Goal: Task Accomplishment & Management: Complete application form

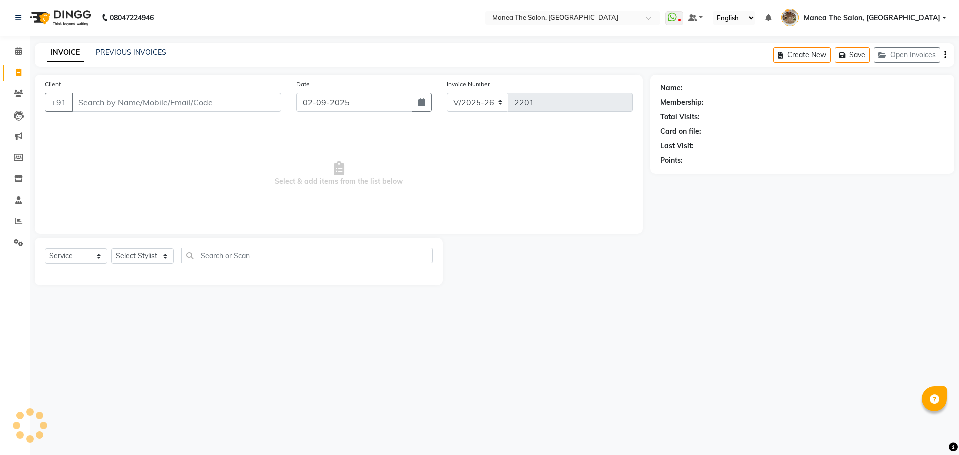
select select "7287"
select select "service"
click at [92, 107] on input "Client" at bounding box center [176, 102] width 209 height 19
type input "7569973779"
click at [252, 111] on button "Add Client" at bounding box center [255, 102] width 51 height 19
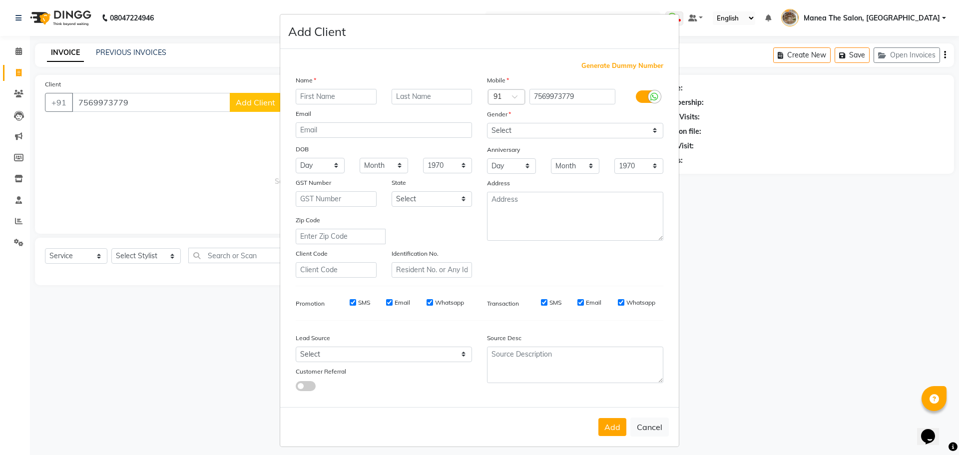
click at [322, 98] on input "text" at bounding box center [336, 96] width 81 height 15
type input "a"
type input "Akhil"
click at [493, 129] on select "Select Male Female Other Prefer Not To Say" at bounding box center [575, 130] width 176 height 15
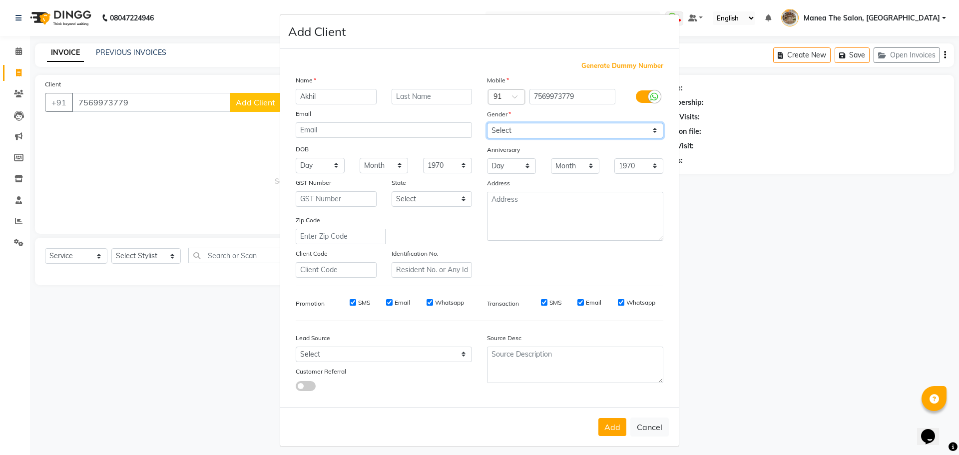
select select "male"
click at [487, 123] on select "Select Male Female Other Prefer Not To Say" at bounding box center [575, 130] width 176 height 15
click at [607, 414] on div "Add Cancel" at bounding box center [479, 426] width 399 height 39
click at [602, 418] on button "Add" at bounding box center [612, 427] width 28 height 18
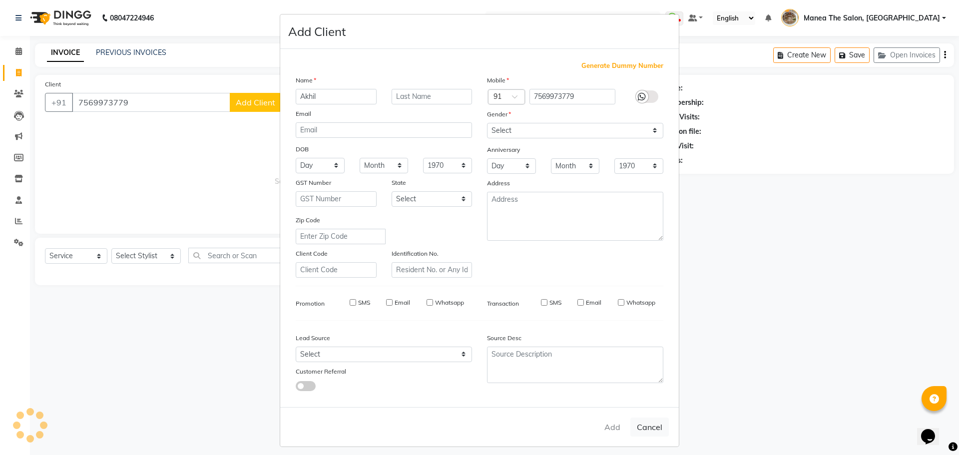
select select
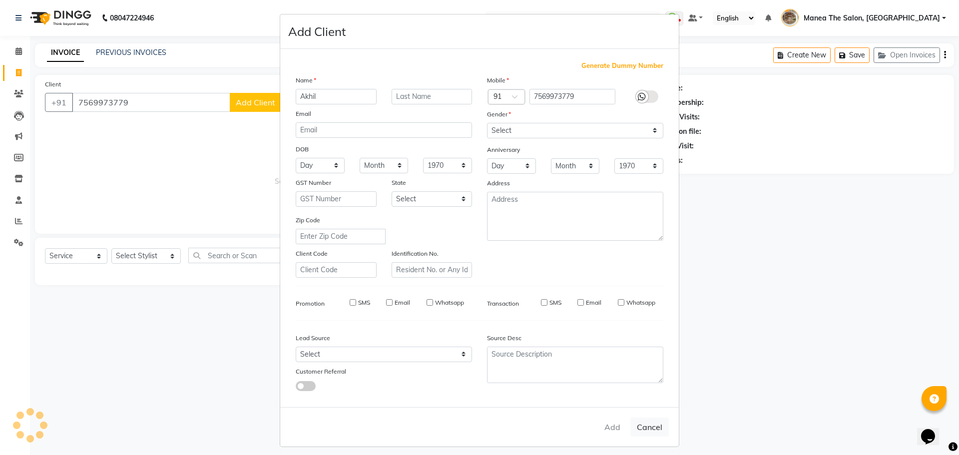
select select
checkbox input "false"
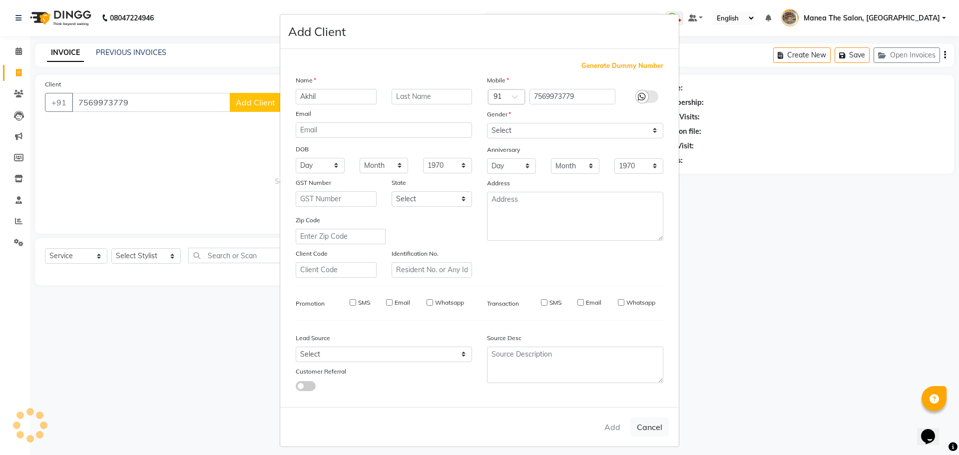
checkbox input "false"
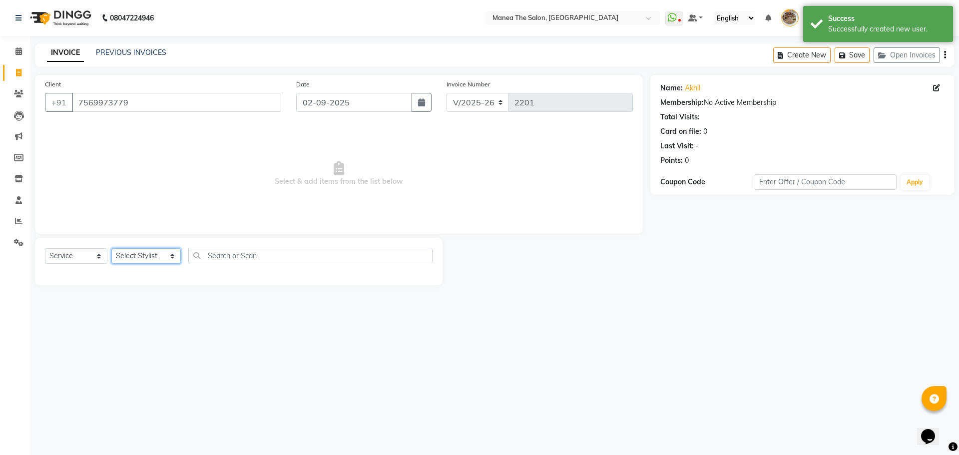
click at [133, 257] on select "Select Stylist Faizan shaik Front Office Kaif Madhavi Mocharla Ramalakshmi Pelu…" at bounding box center [145, 255] width 69 height 15
select select "63195"
click at [111, 248] on select "Select Stylist Faizan shaik Front Office Kaif Madhavi Mocharla Ramalakshmi Pelu…" at bounding box center [145, 255] width 69 height 15
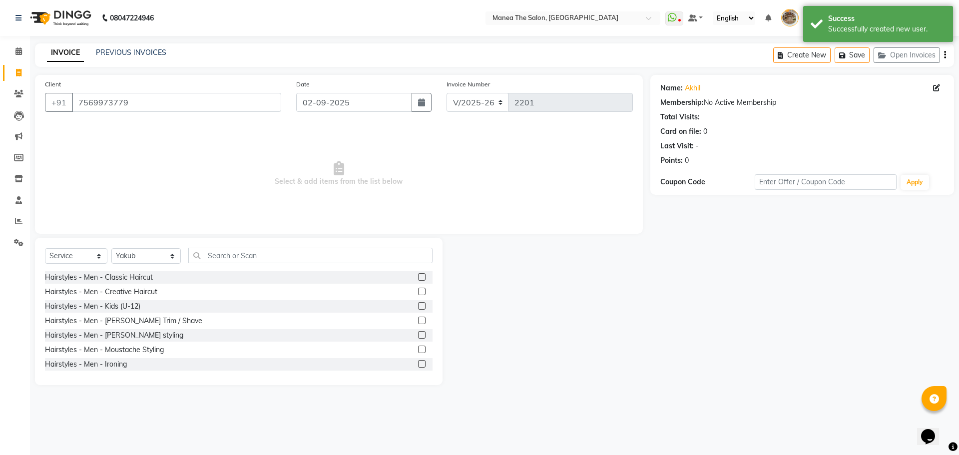
click at [418, 278] on label at bounding box center [421, 276] width 7 height 7
click at [418, 278] on input "checkbox" at bounding box center [421, 277] width 6 height 6
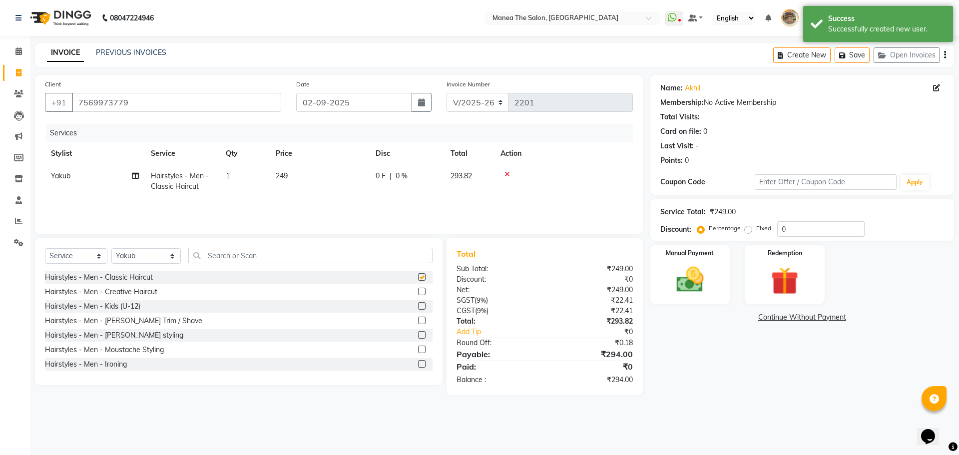
checkbox input "false"
click at [418, 320] on label at bounding box center [421, 320] width 7 height 7
click at [418, 320] on input "checkbox" at bounding box center [421, 321] width 6 height 6
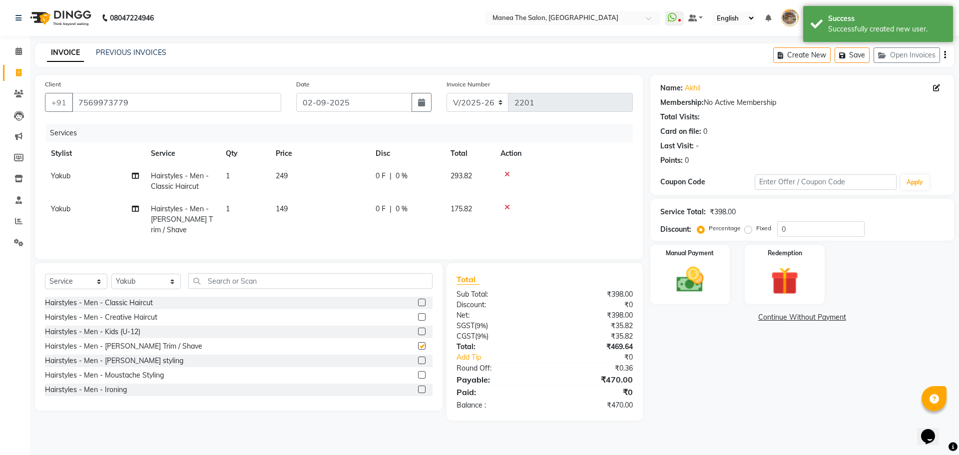
checkbox input "false"
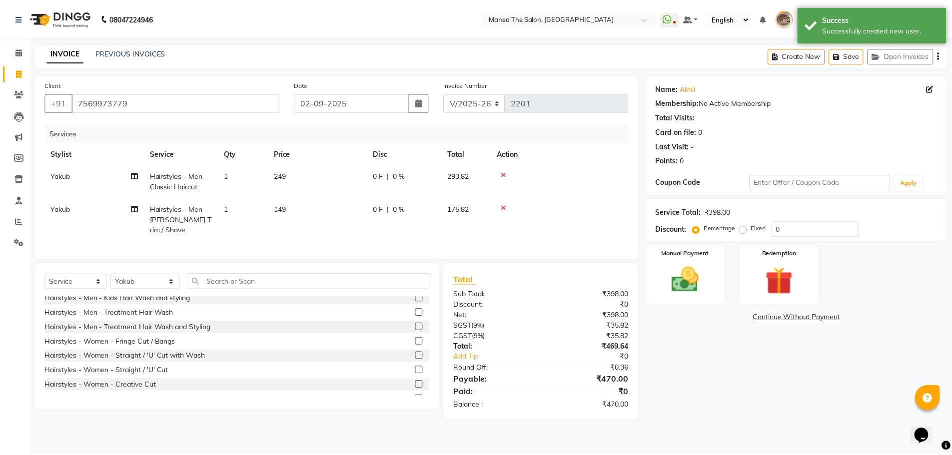
scroll to position [150, 0]
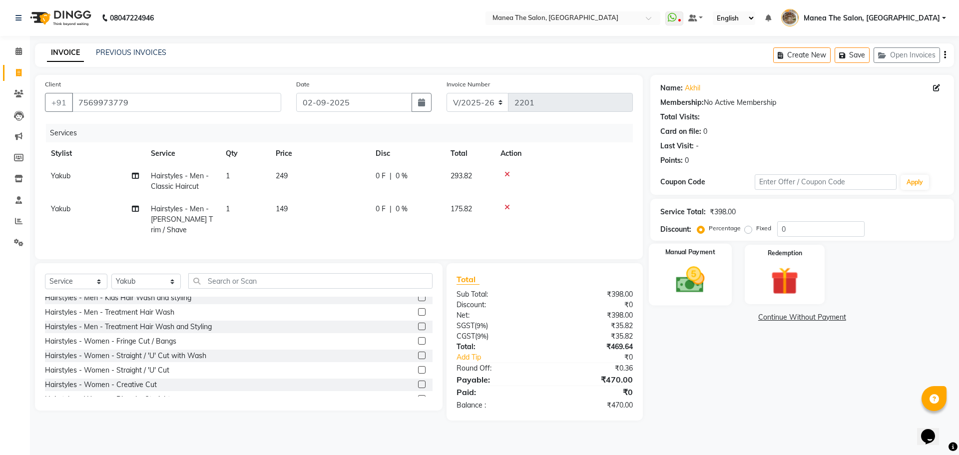
click at [695, 281] on img at bounding box center [690, 279] width 46 height 33
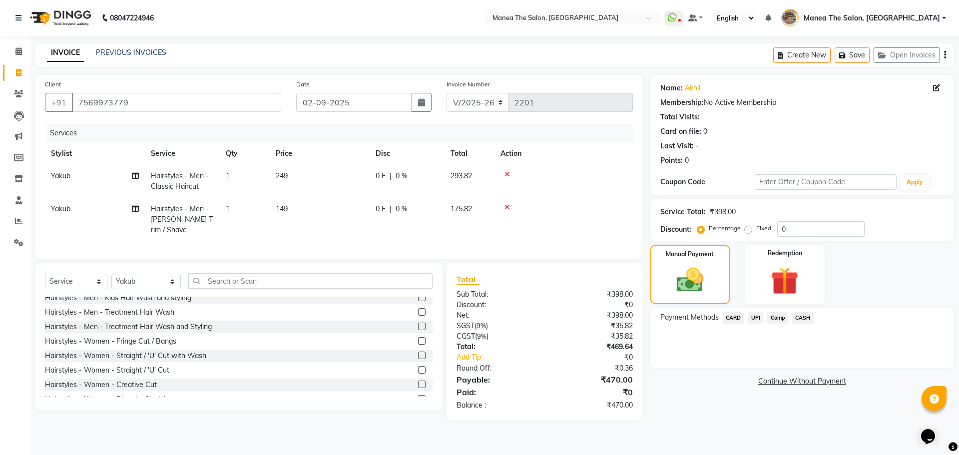
click at [759, 317] on span "UPI" at bounding box center [755, 317] width 15 height 11
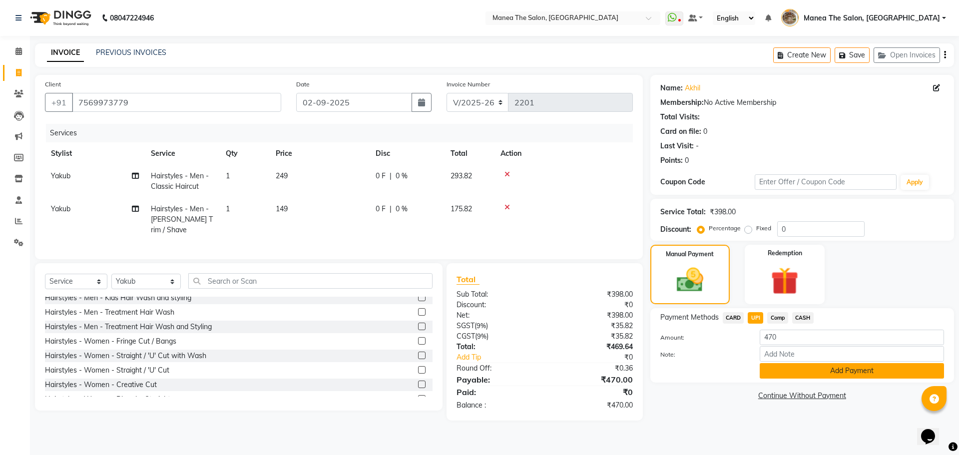
click at [769, 364] on button "Add Payment" at bounding box center [852, 370] width 184 height 15
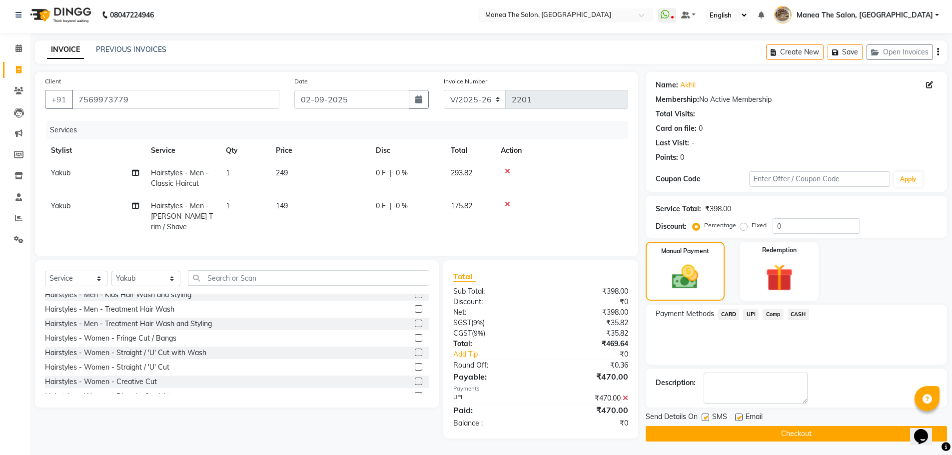
scroll to position [4, 0]
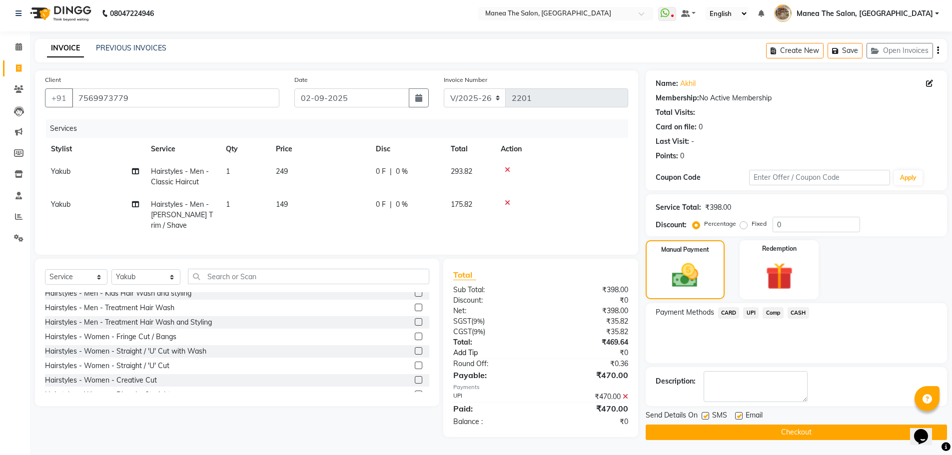
click at [474, 349] on link "Add Tip" at bounding box center [501, 353] width 110 height 10
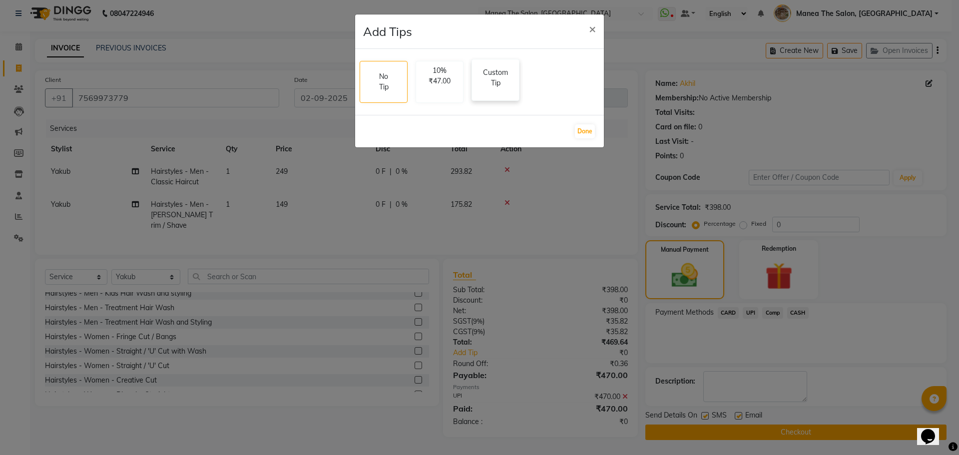
click at [501, 85] on p "Custom Tip" at bounding box center [495, 77] width 35 height 21
select select "63195"
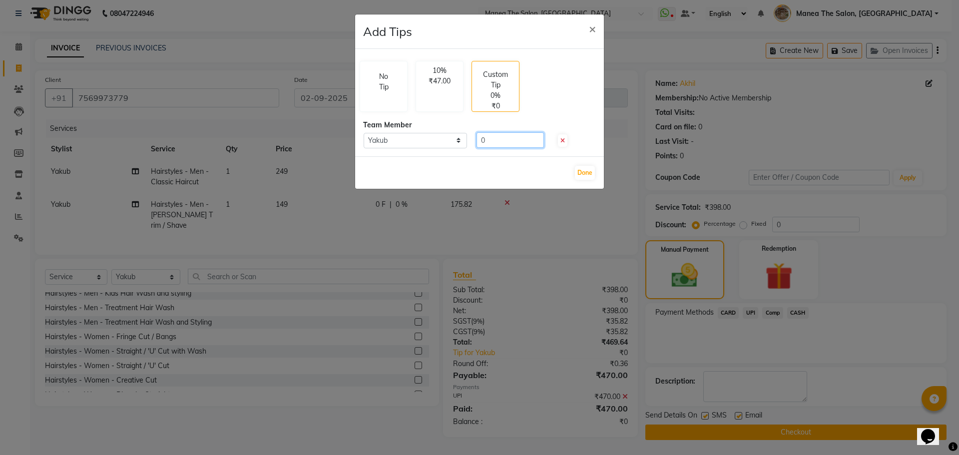
click at [506, 141] on input "0" at bounding box center [510, 139] width 67 height 15
type input "30"
click at [587, 167] on button "Done" at bounding box center [585, 173] width 20 height 14
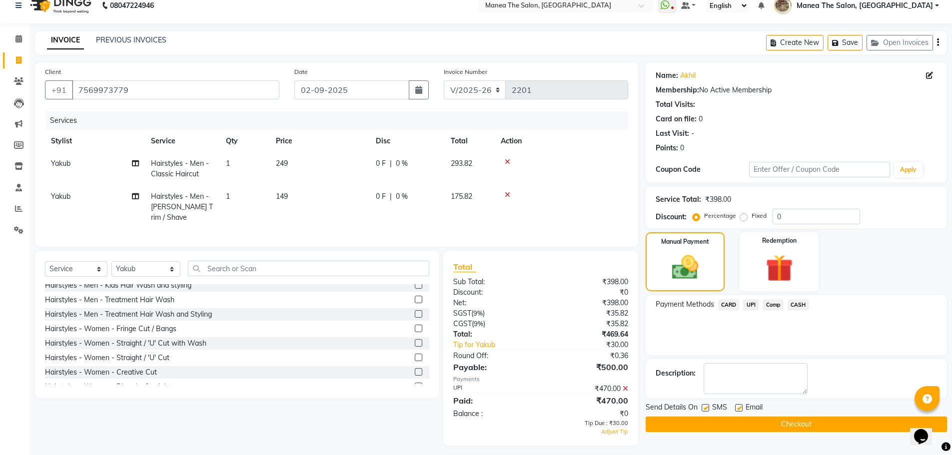
scroll to position [15, 0]
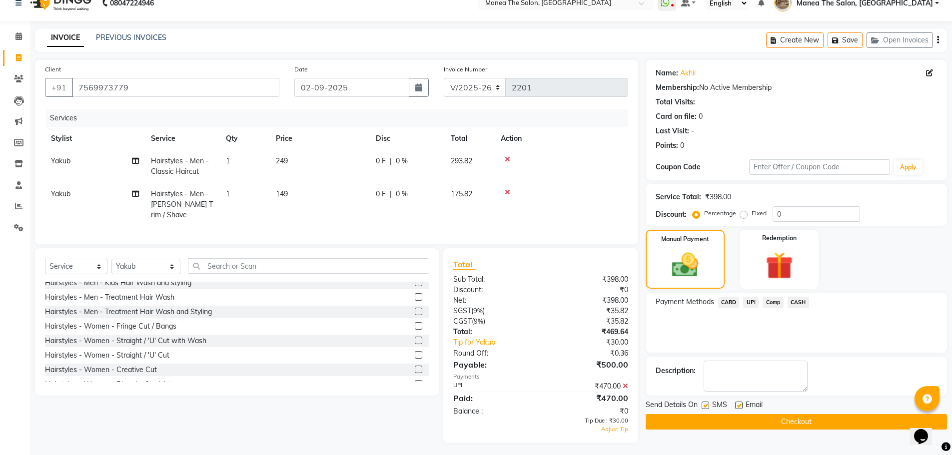
click at [781, 423] on button "Checkout" at bounding box center [795, 421] width 301 height 15
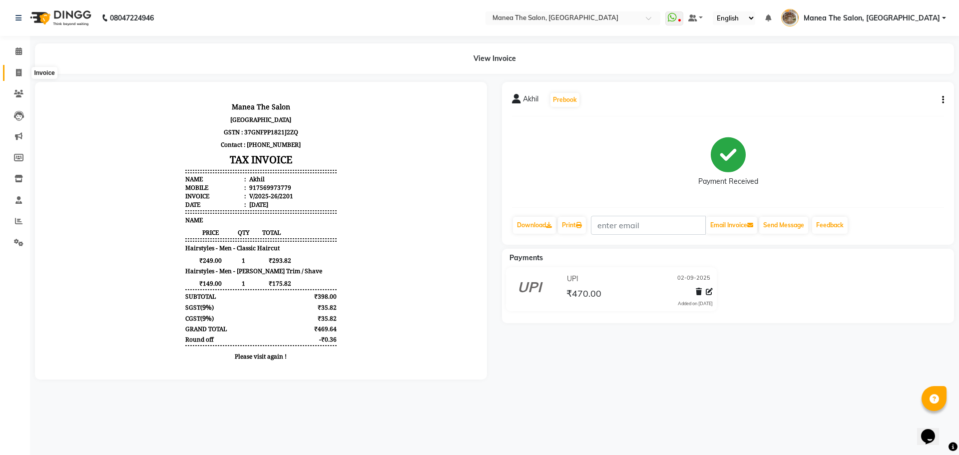
click at [20, 71] on icon at bounding box center [18, 72] width 5 height 7
select select "service"
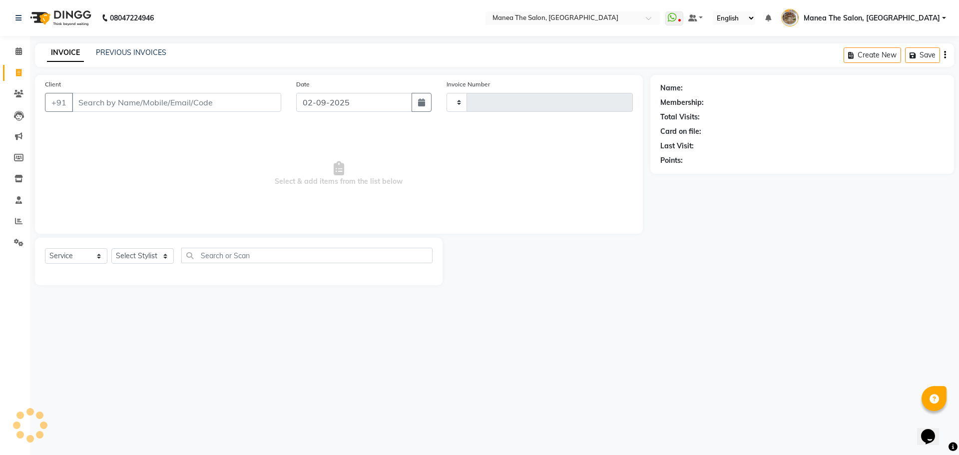
type input "2202"
select select "7287"
click at [121, 53] on link "PREVIOUS INVOICES" at bounding box center [131, 52] width 70 height 9
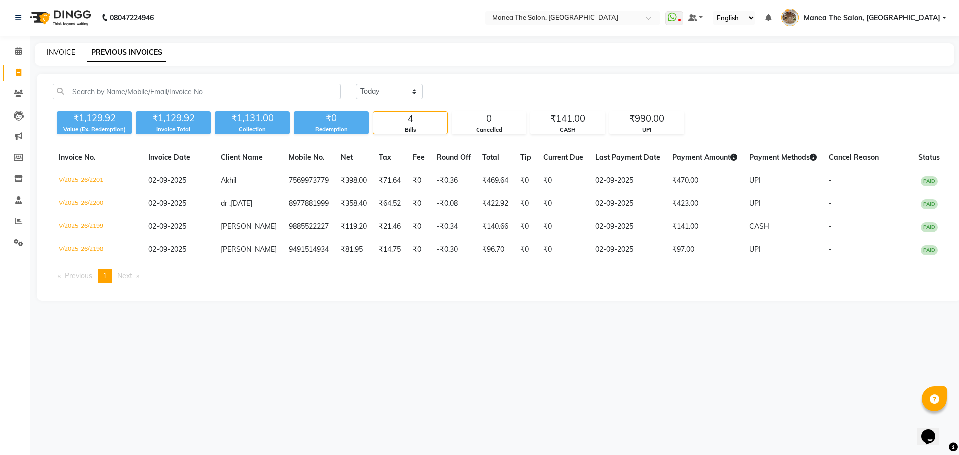
click at [57, 52] on link "INVOICE" at bounding box center [61, 52] width 28 height 9
select select "service"
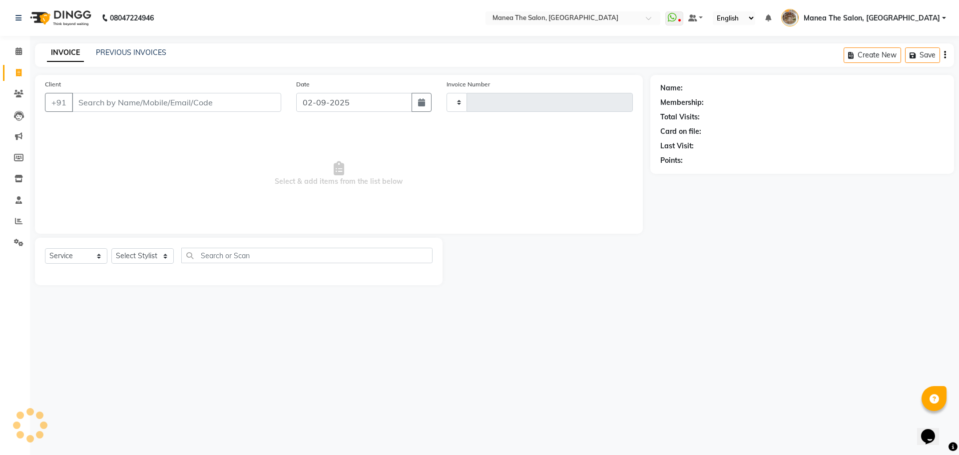
type input "2202"
select select "7287"
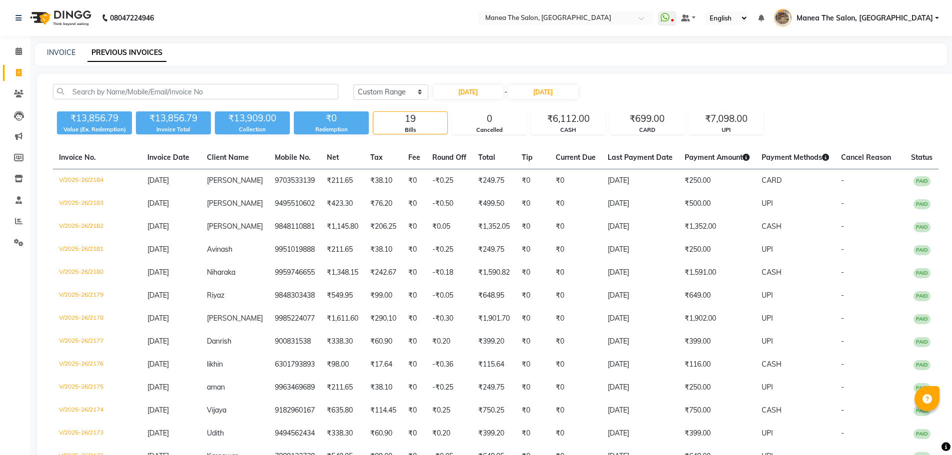
select select "range"
click at [65, 51] on link "INVOICE" at bounding box center [61, 52] width 28 height 9
select select "7287"
select select "service"
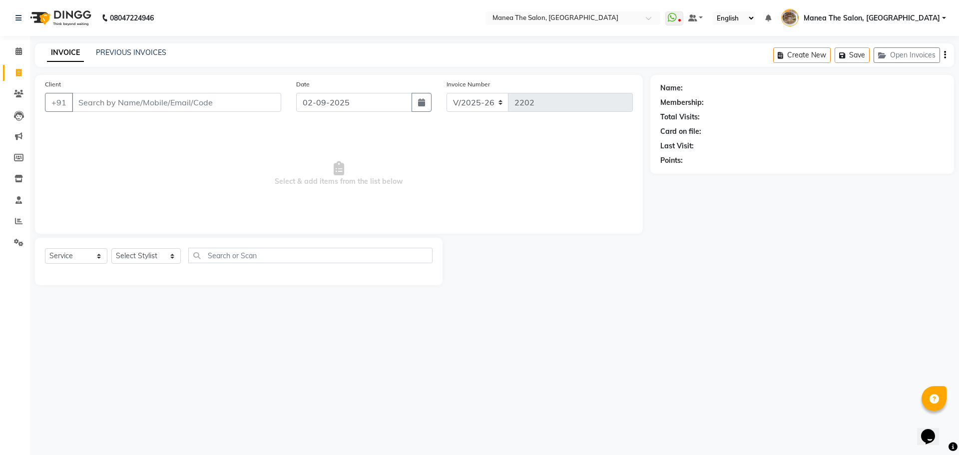
click at [144, 47] on div "PREVIOUS INVOICES" at bounding box center [131, 52] width 70 height 10
click at [120, 53] on link "PREVIOUS INVOICES" at bounding box center [131, 52] width 70 height 9
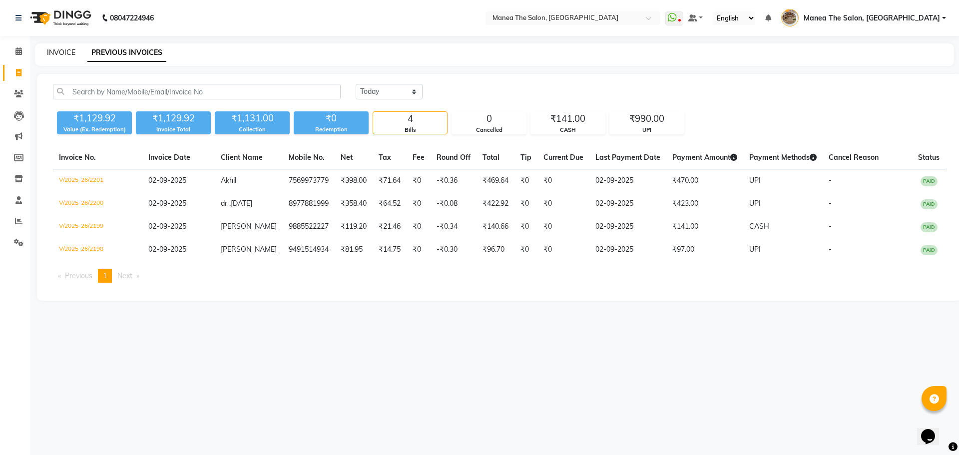
click at [60, 56] on link "INVOICE" at bounding box center [61, 52] width 28 height 9
select select "service"
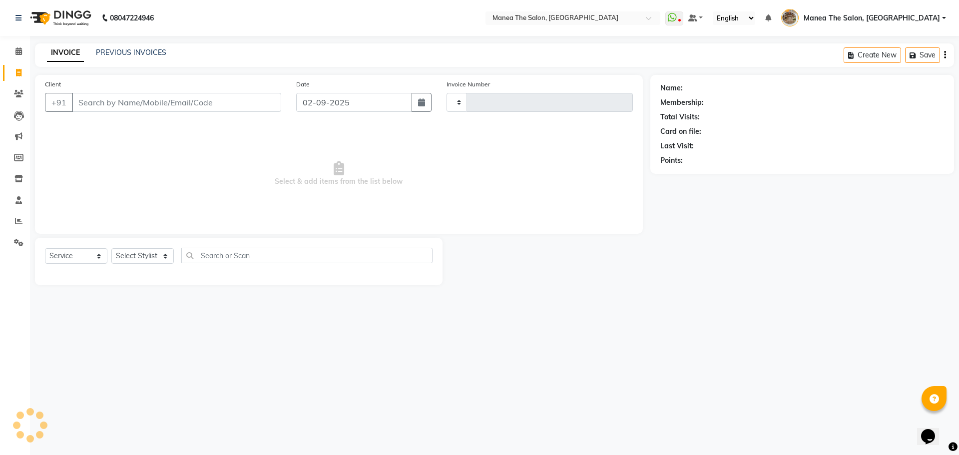
type input "2202"
select select "7287"
click at [146, 261] on select "Select Stylist" at bounding box center [142, 255] width 62 height 15
select select "82652"
click at [111, 248] on select "Select Stylist Faizan shaik Front Office Kaif Madhavi Mocharla Ramalakshmi Pelu…" at bounding box center [145, 255] width 69 height 15
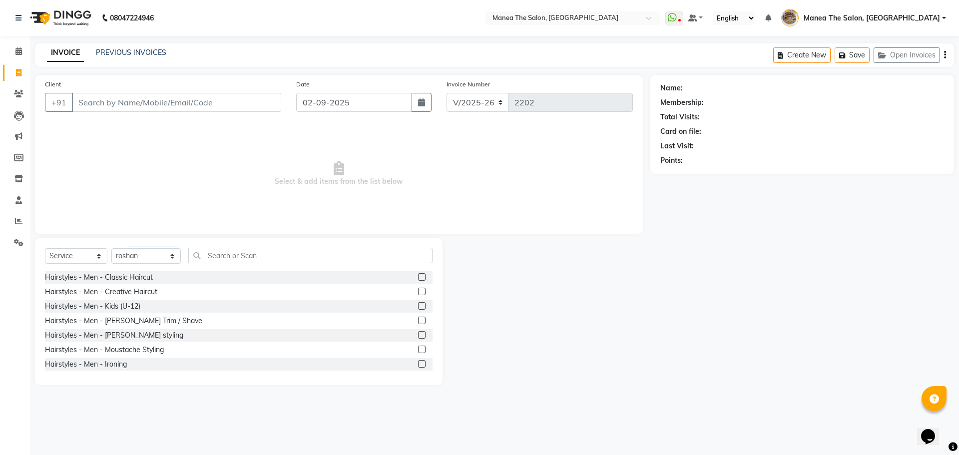
click at [418, 274] on label at bounding box center [421, 276] width 7 height 7
click at [418, 274] on input "checkbox" at bounding box center [421, 277] width 6 height 6
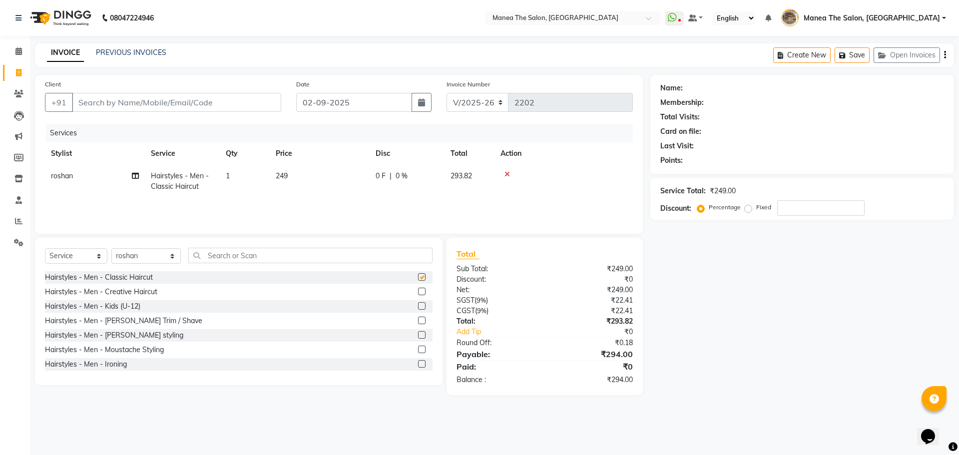
checkbox input "false"
click at [196, 106] on input "Client" at bounding box center [176, 102] width 209 height 19
click at [142, 97] on input "Client" at bounding box center [176, 102] width 209 height 19
click at [214, 105] on input "Client" at bounding box center [176, 102] width 209 height 19
click at [77, 257] on select "Select Service Product Membership Package Voucher Prepaid Gift Card" at bounding box center [76, 255] width 62 height 15
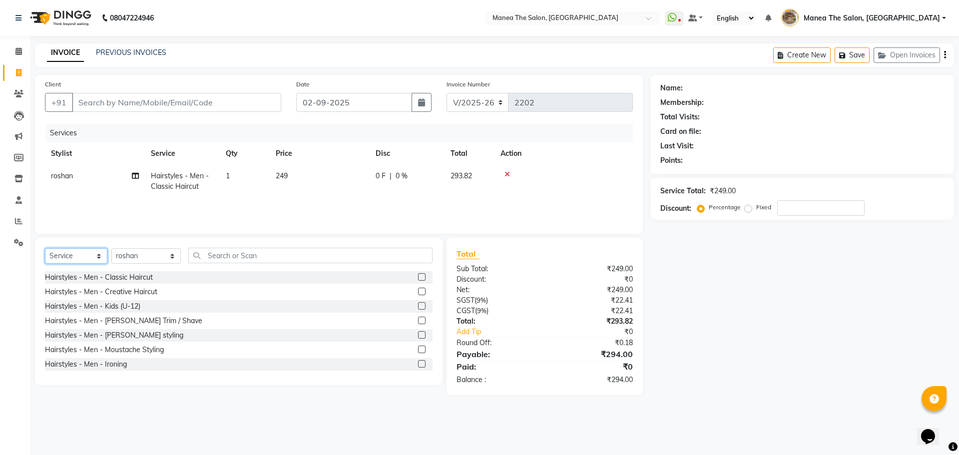
select select "product"
click at [45, 248] on select "Select Service Product Membership Package Voucher Prepaid Gift Card" at bounding box center [76, 255] width 62 height 15
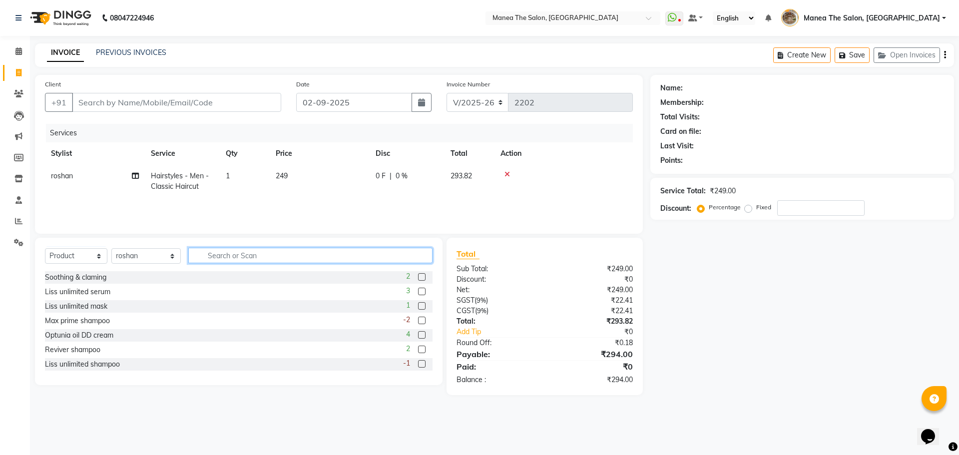
click at [234, 255] on input "text" at bounding box center [310, 255] width 244 height 15
type input "re"
click at [418, 362] on label at bounding box center [421, 363] width 7 height 7
click at [418, 362] on input "checkbox" at bounding box center [421, 364] width 6 height 6
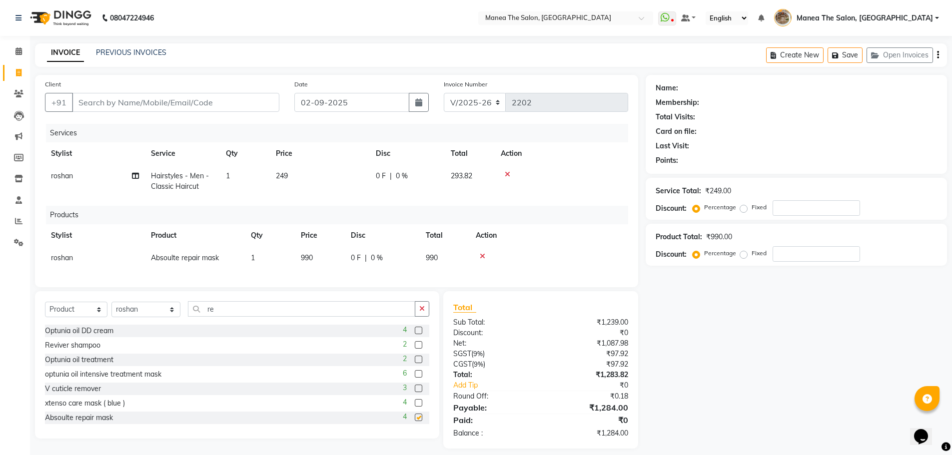
checkbox input "false"
click at [239, 317] on input "re" at bounding box center [301, 308] width 227 height 15
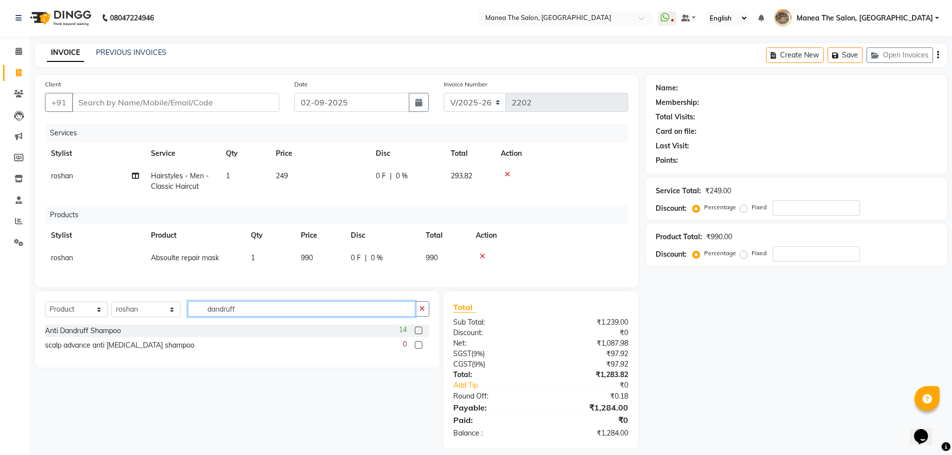
type input "dandruff"
click at [419, 334] on label at bounding box center [418, 330] width 7 height 7
click at [419, 334] on input "checkbox" at bounding box center [418, 331] width 6 height 6
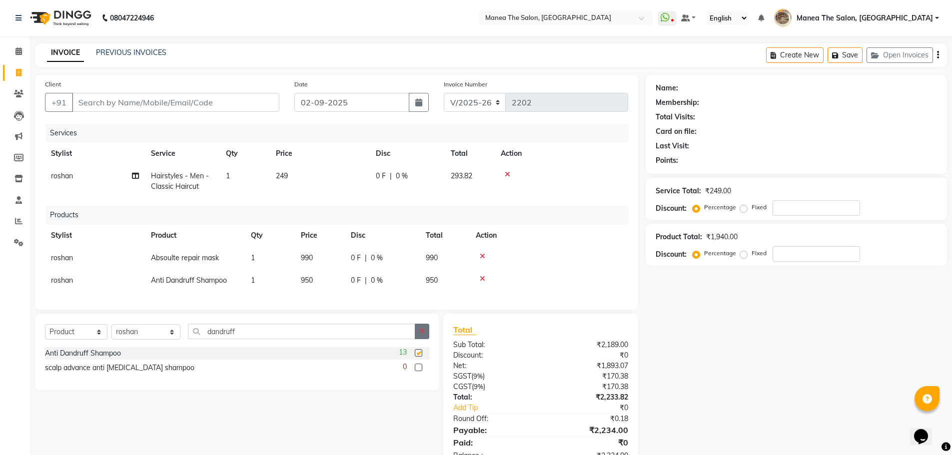
checkbox input "false"
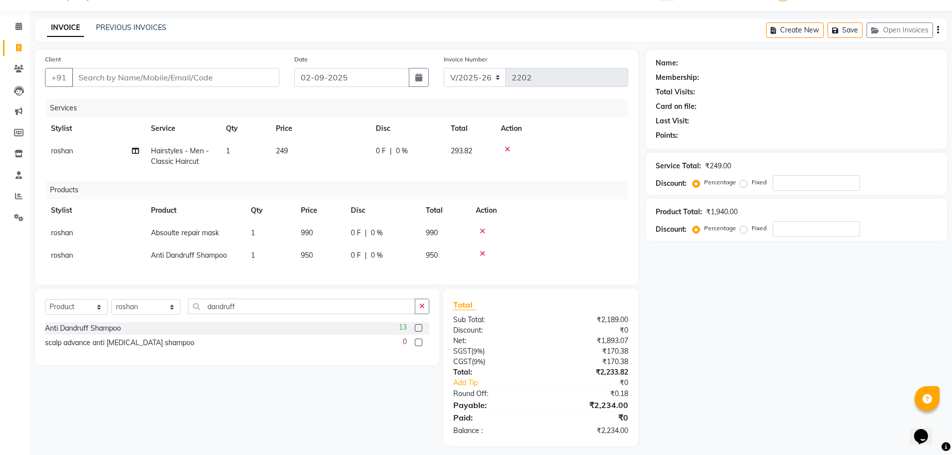
scroll to position [38, 0]
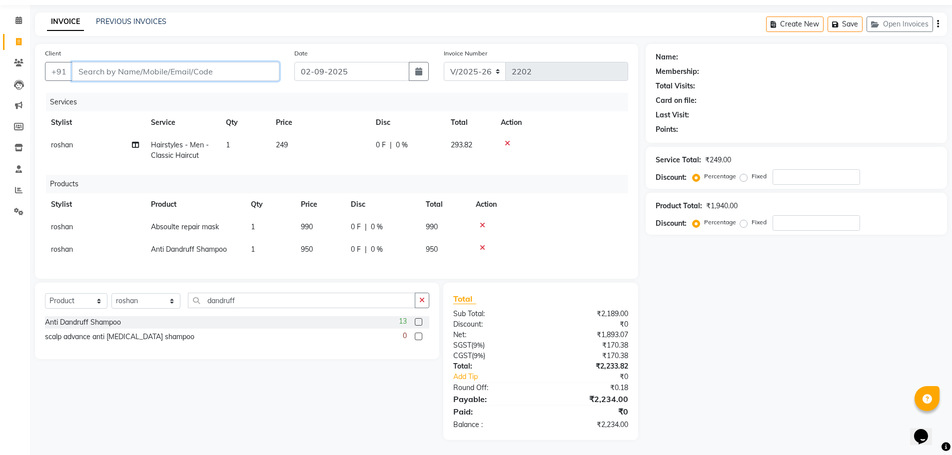
click at [143, 62] on input "Client" at bounding box center [175, 71] width 207 height 19
type input "9"
type input "0"
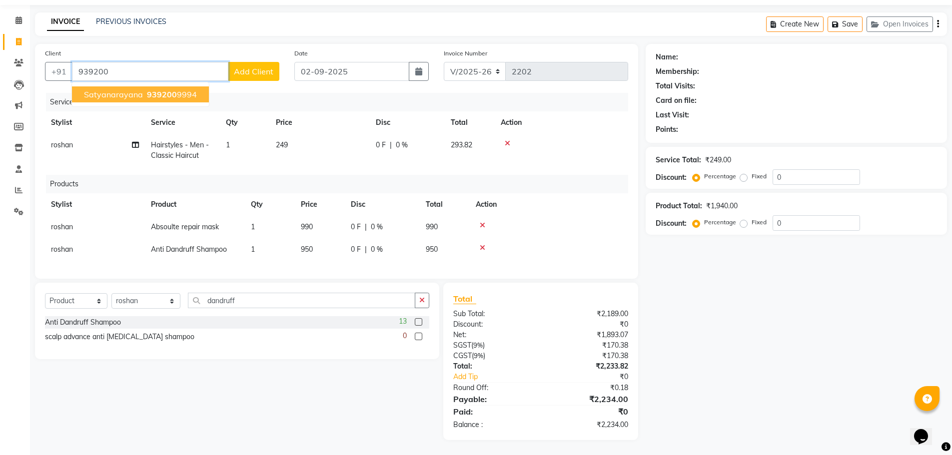
click at [149, 89] on span "939200" at bounding box center [162, 94] width 30 height 10
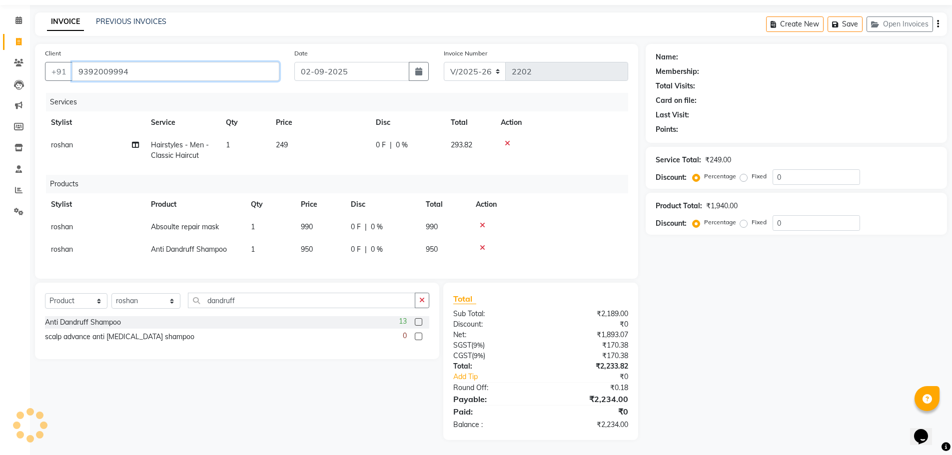
type input "9392009994"
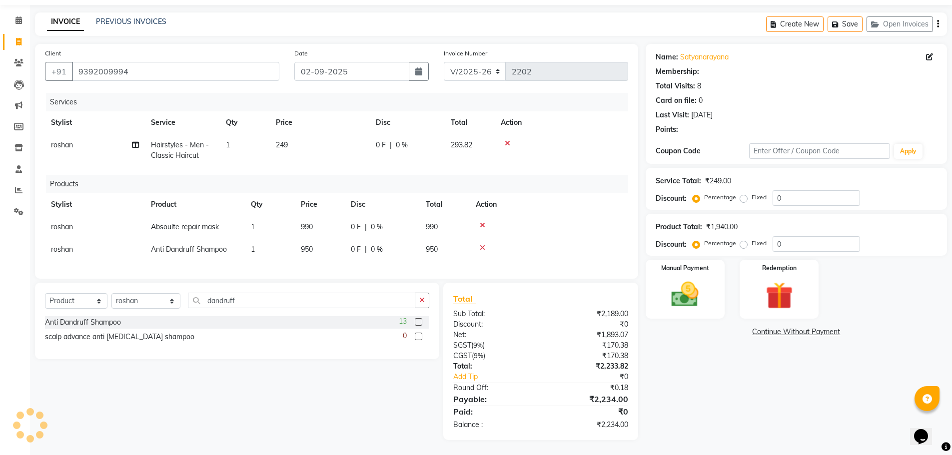
select select "1: Object"
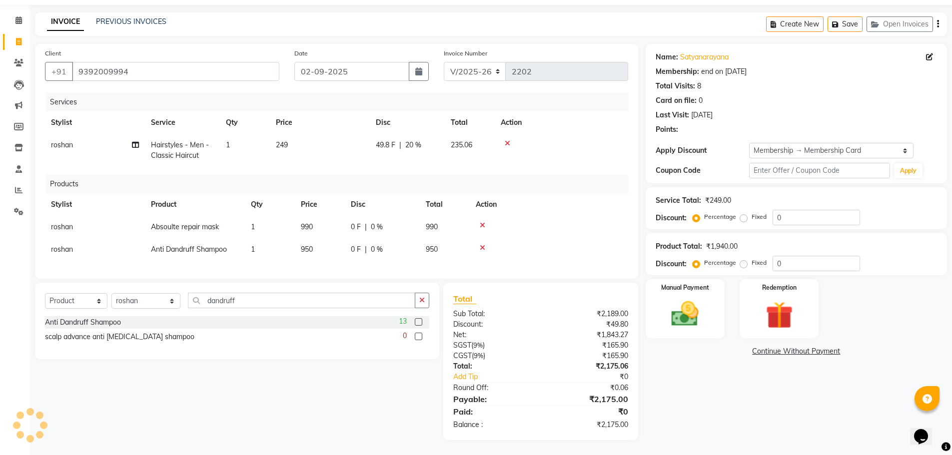
type input "20"
click at [701, 298] on img at bounding box center [685, 314] width 46 height 32
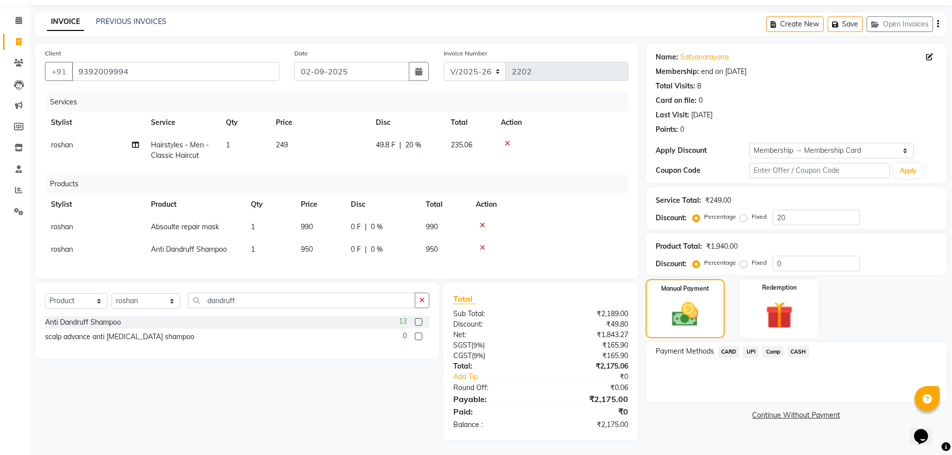
click at [753, 346] on span "UPI" at bounding box center [750, 351] width 15 height 11
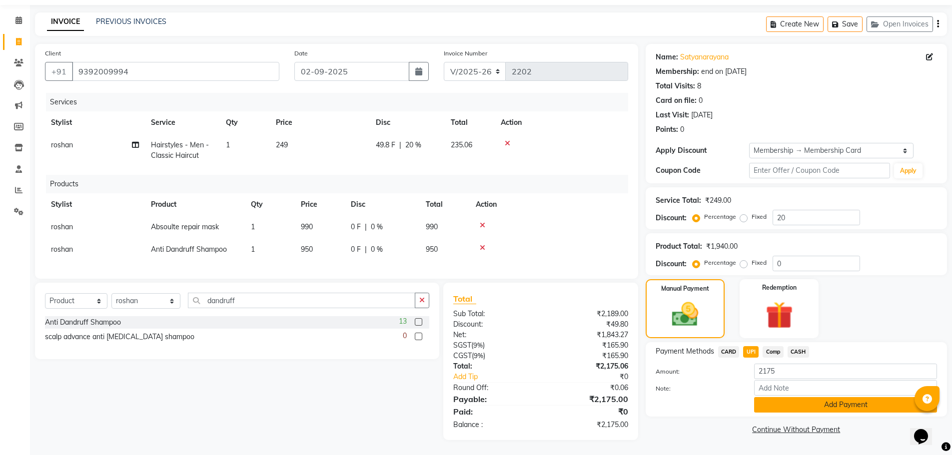
click at [810, 402] on button "Add Payment" at bounding box center [845, 404] width 183 height 15
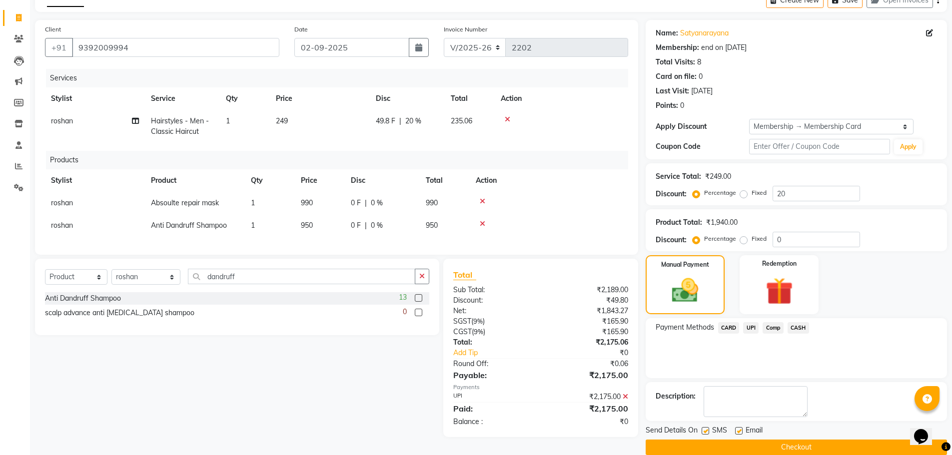
scroll to position [70, 0]
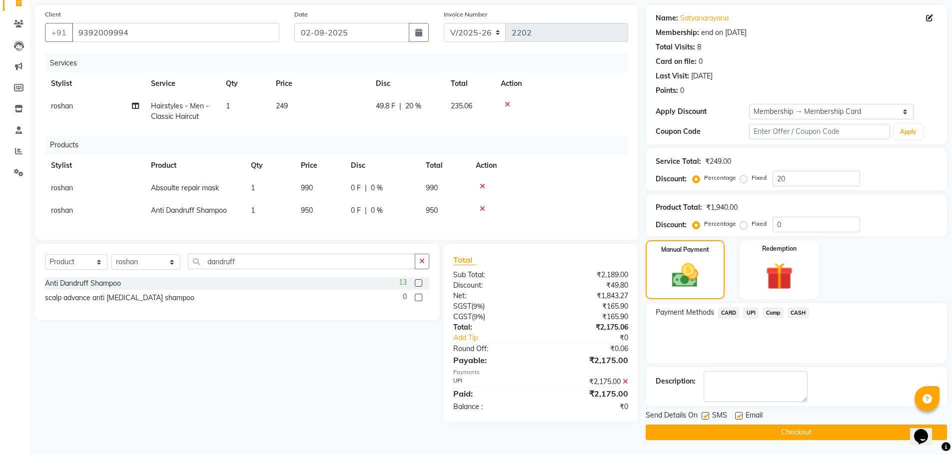
click at [768, 427] on button "Checkout" at bounding box center [795, 432] width 301 height 15
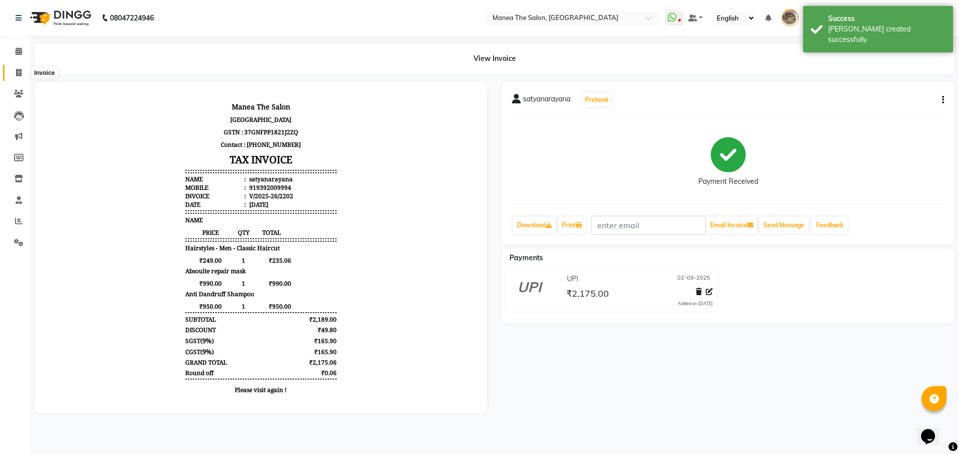
click at [18, 69] on icon at bounding box center [18, 72] width 5 height 7
select select "service"
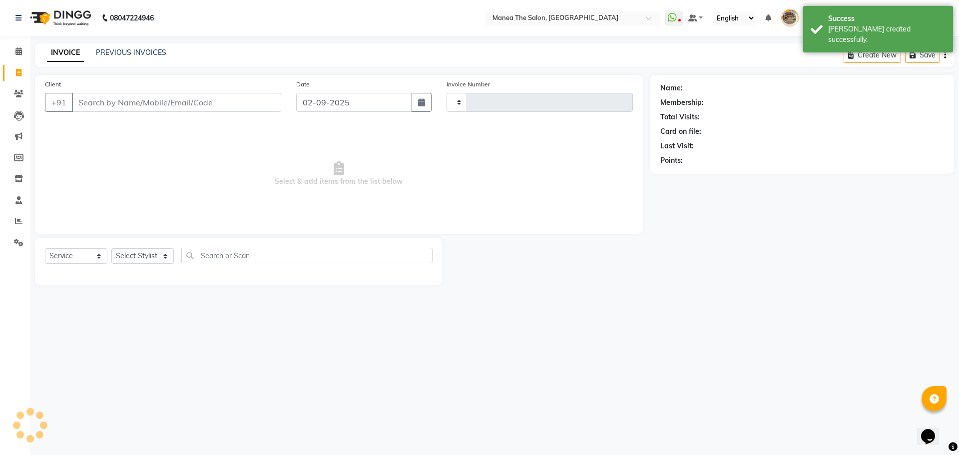
type input "2203"
select select "7287"
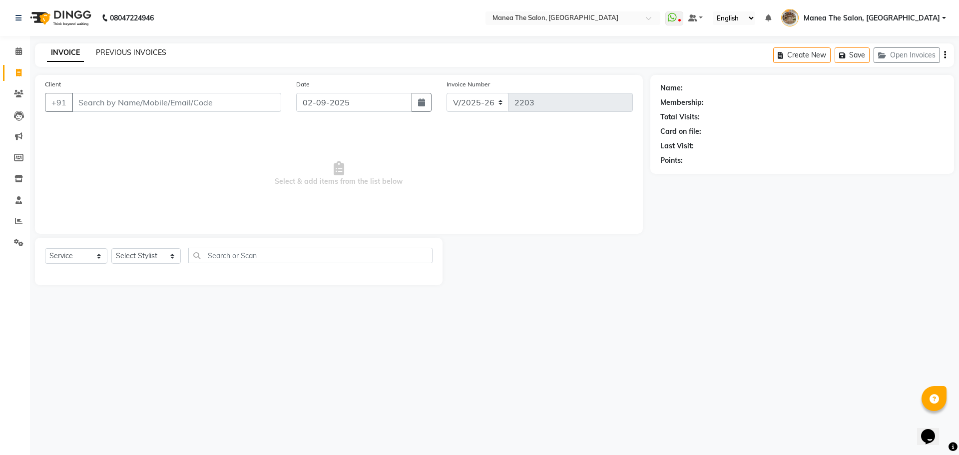
click at [122, 54] on link "PREVIOUS INVOICES" at bounding box center [131, 52] width 70 height 9
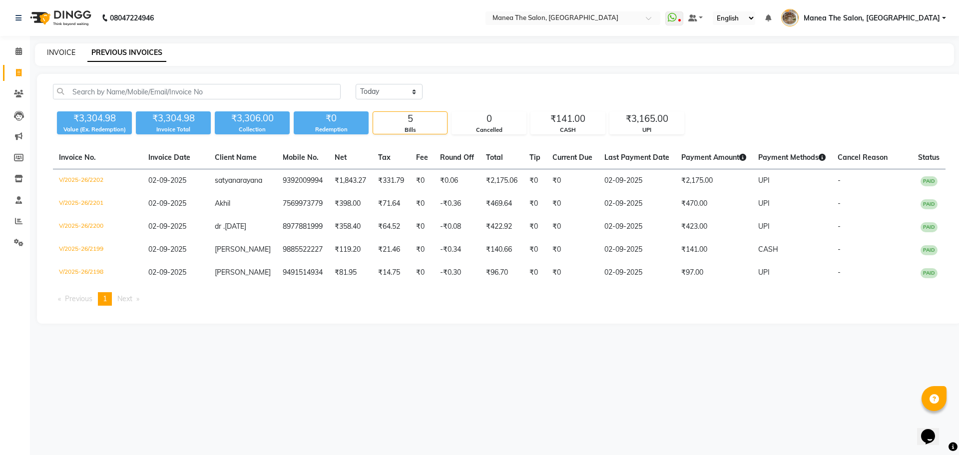
click at [65, 53] on link "INVOICE" at bounding box center [61, 52] width 28 height 9
select select "7287"
select select "service"
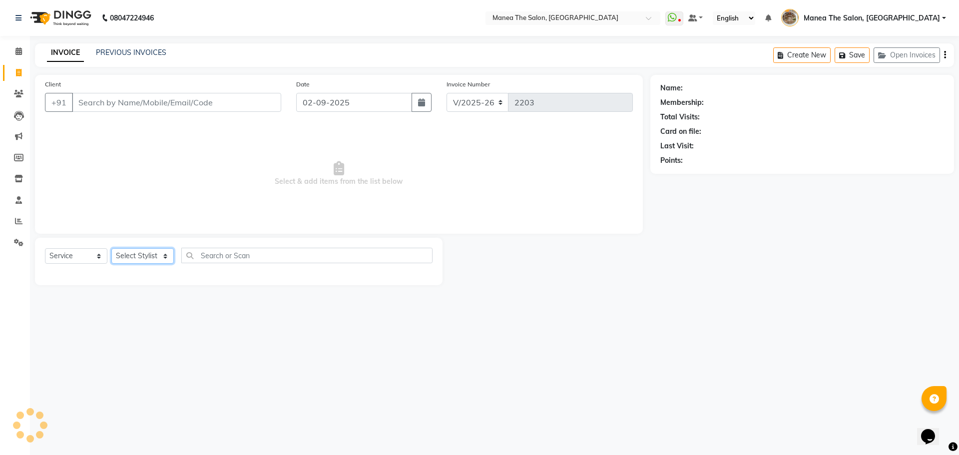
click at [150, 249] on select "Select Stylist" at bounding box center [142, 255] width 62 height 15
select select "62386"
click at [111, 248] on select "Select Stylist Faizan shaik Front Office Kaif Madhavi Mocharla Ramalakshmi Pelu…" at bounding box center [145, 255] width 69 height 15
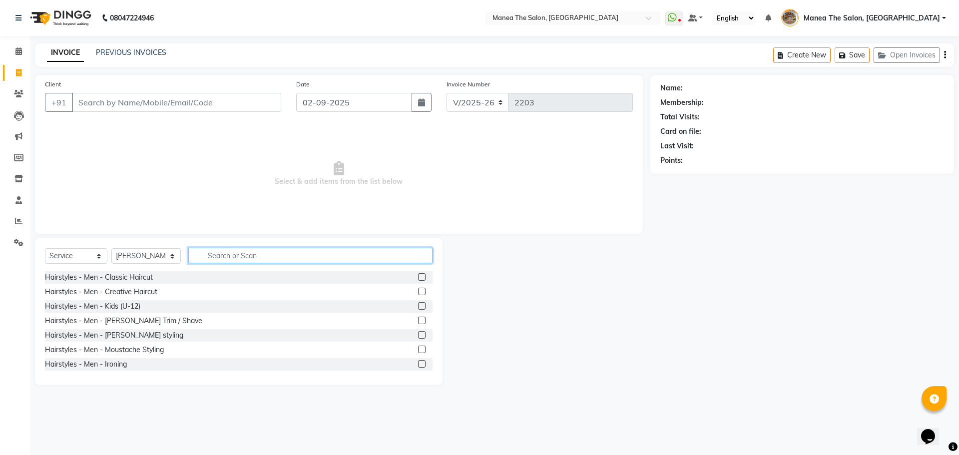
click at [246, 259] on input "text" at bounding box center [310, 255] width 244 height 15
type input "eye"
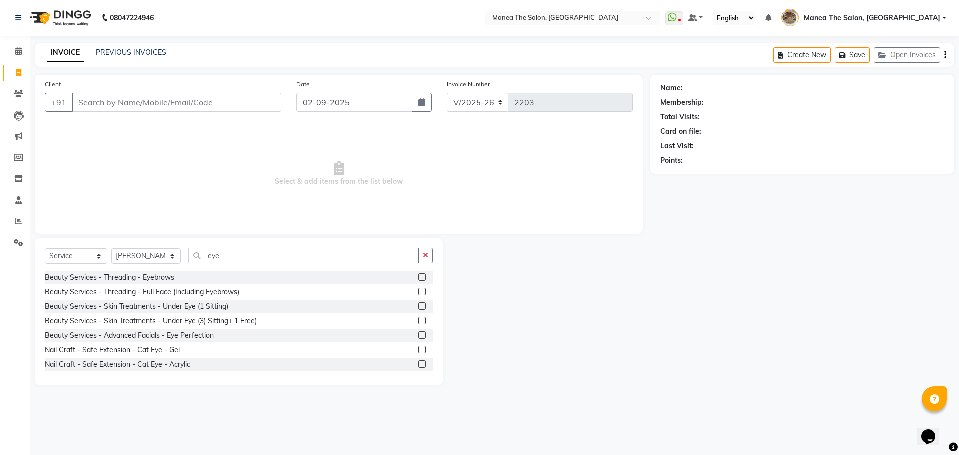
click at [418, 278] on label at bounding box center [421, 276] width 7 height 7
click at [418, 278] on input "checkbox" at bounding box center [421, 277] width 6 height 6
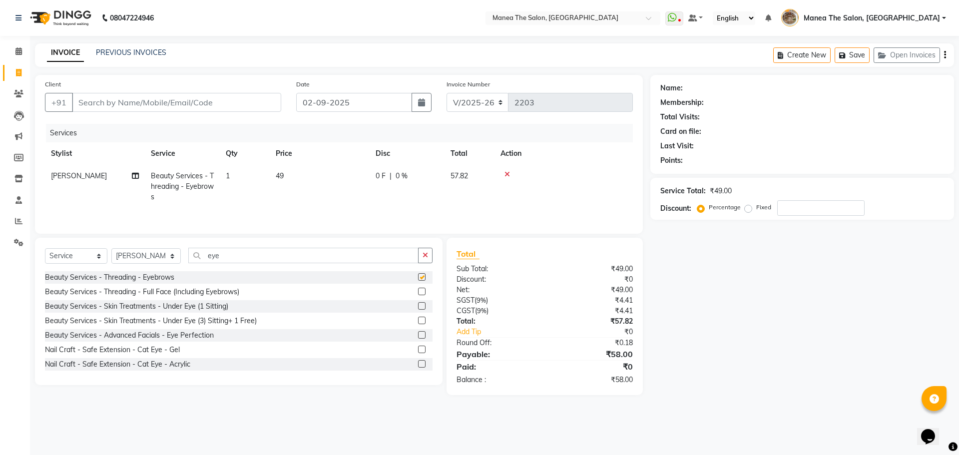
checkbox input "false"
click at [278, 175] on span "49" at bounding box center [280, 175] width 8 height 9
select select "62386"
click at [294, 183] on input "1" at bounding box center [292, 178] width 38 height 15
type input "3"
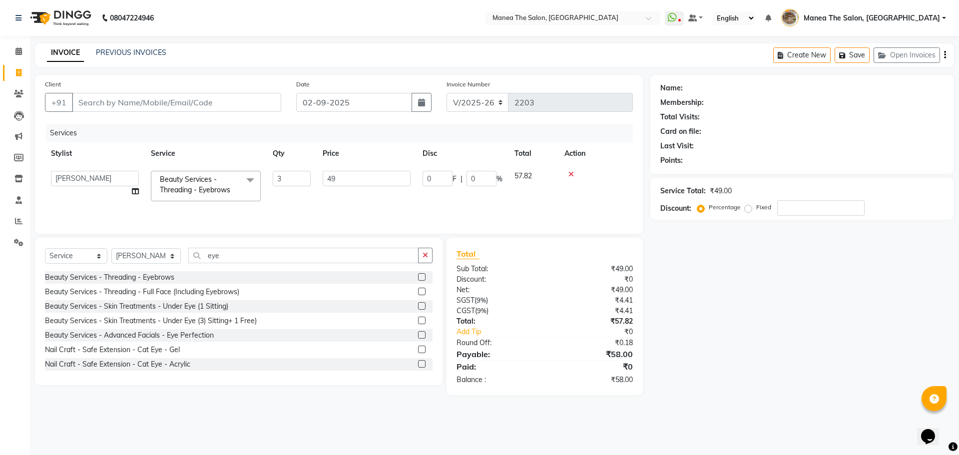
click at [736, 395] on div "Name: Membership: Total Visits: Card on file: Last Visit: Points: Service Total…" at bounding box center [805, 235] width 311 height 320
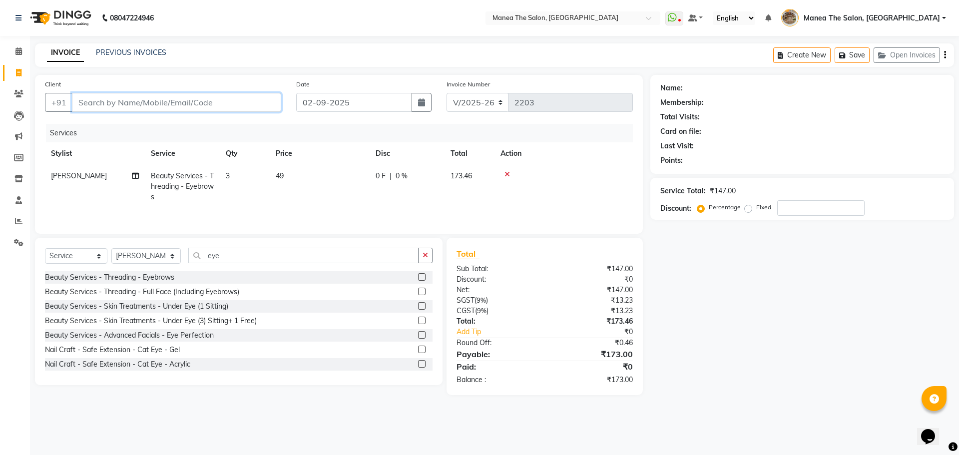
click at [196, 94] on input "Client" at bounding box center [176, 102] width 209 height 19
type input "7"
type input "0"
type input "7842979999"
click at [251, 107] on span "Add Client" at bounding box center [255, 102] width 39 height 10
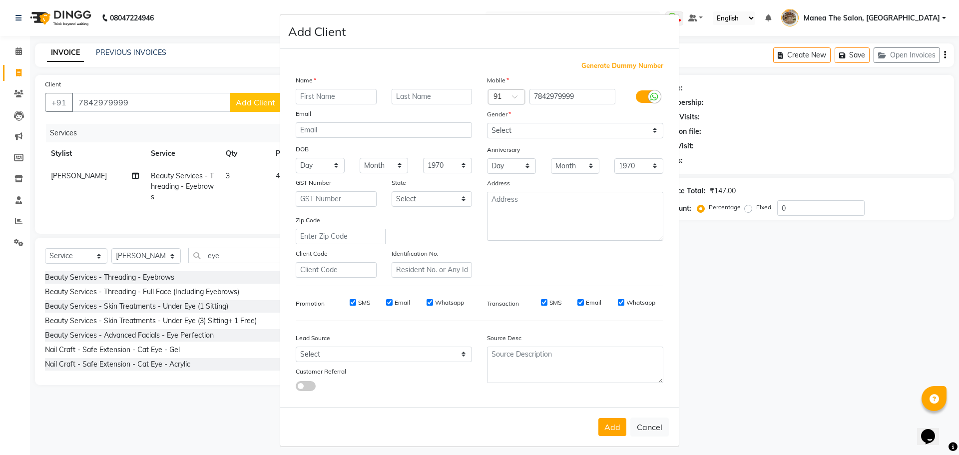
click at [313, 98] on input "text" at bounding box center [336, 96] width 81 height 15
type input "sindhu"
click at [561, 125] on select "Select Male Female Other Prefer Not To Say" at bounding box center [575, 130] width 176 height 15
select select "female"
click at [487, 123] on select "Select Male Female Other Prefer Not To Say" at bounding box center [575, 130] width 176 height 15
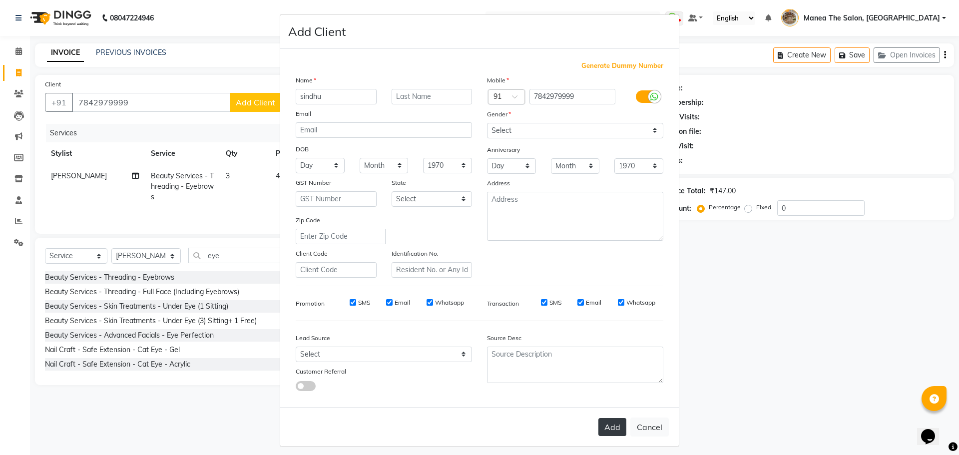
click at [607, 423] on button "Add" at bounding box center [612, 427] width 28 height 18
select select
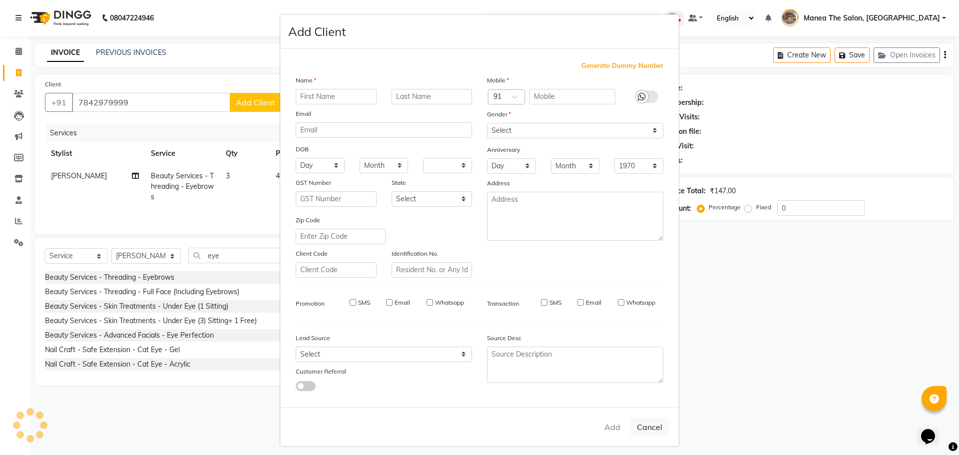
select select
checkbox input "false"
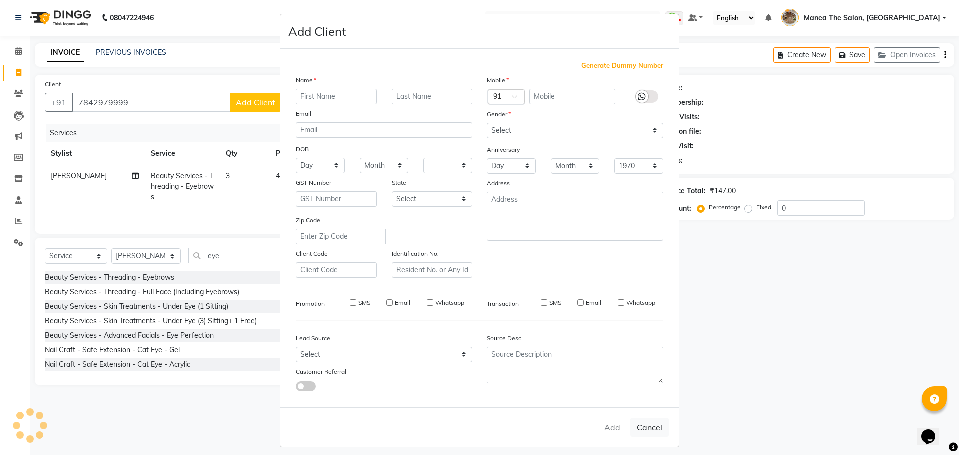
checkbox input "false"
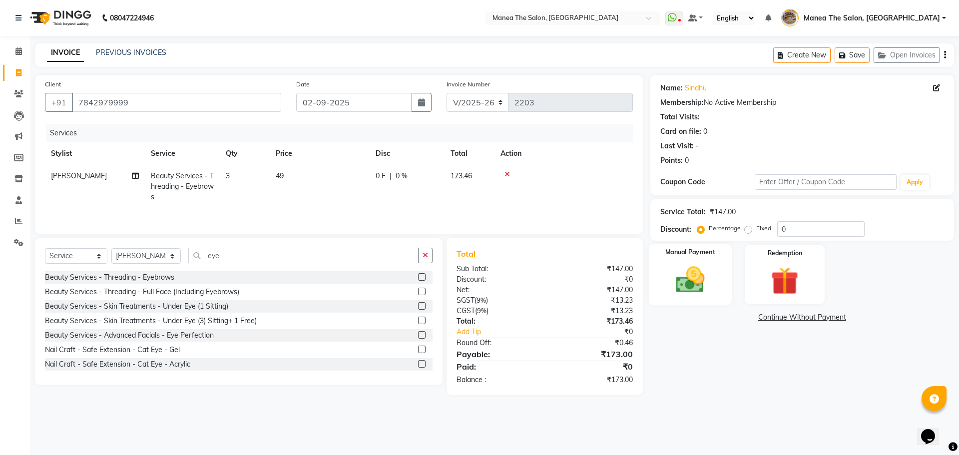
click at [716, 270] on div "Manual Payment" at bounding box center [689, 274] width 83 height 61
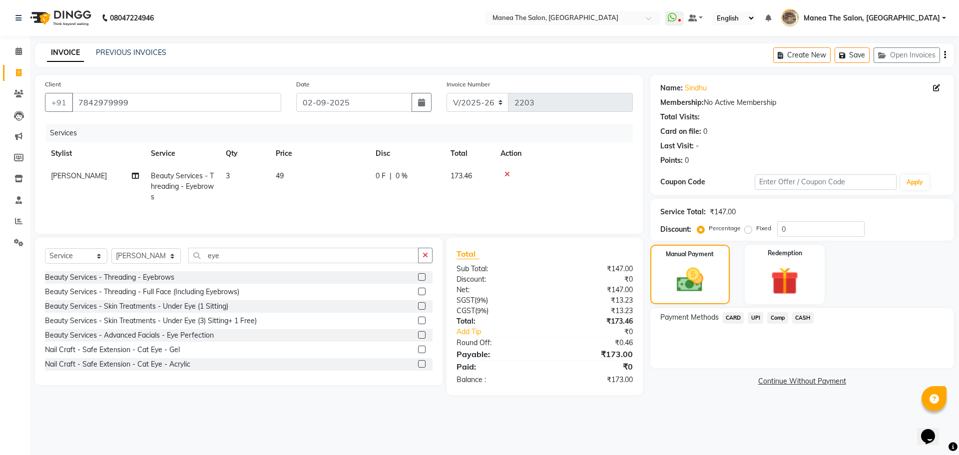
click at [759, 314] on span "UPI" at bounding box center [755, 317] width 15 height 11
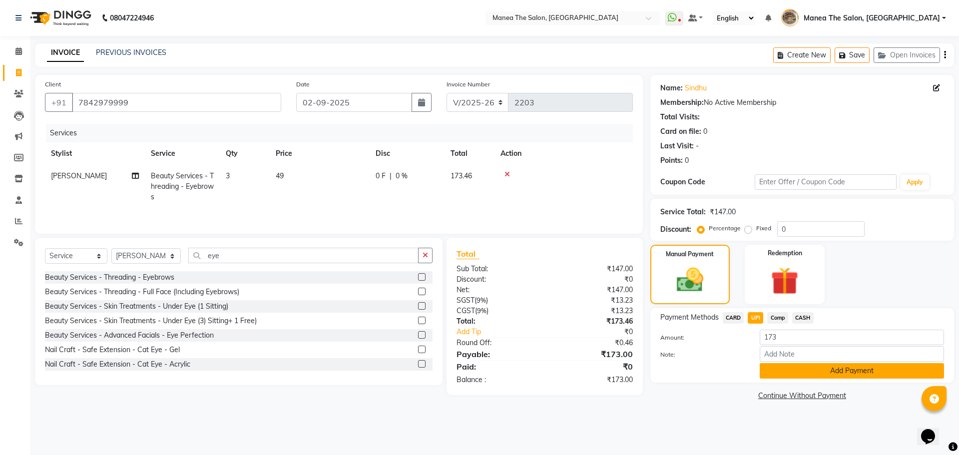
click at [808, 370] on button "Add Payment" at bounding box center [852, 370] width 184 height 15
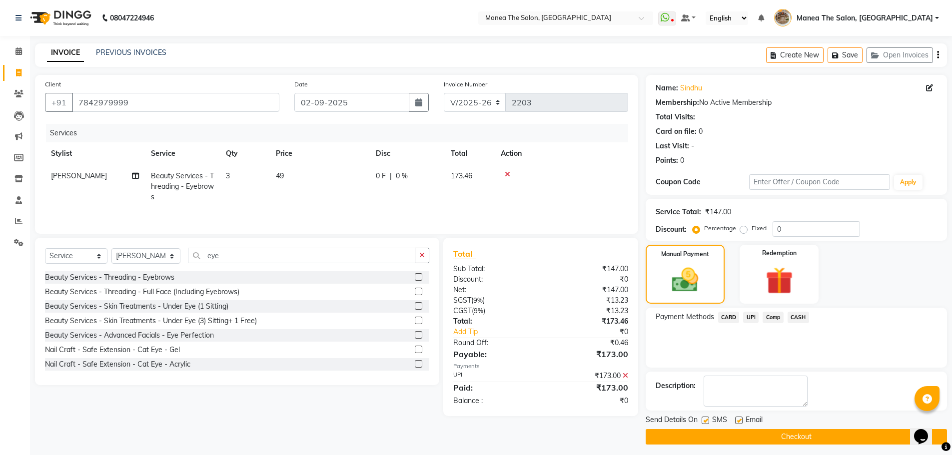
click at [791, 437] on button "Checkout" at bounding box center [795, 436] width 301 height 15
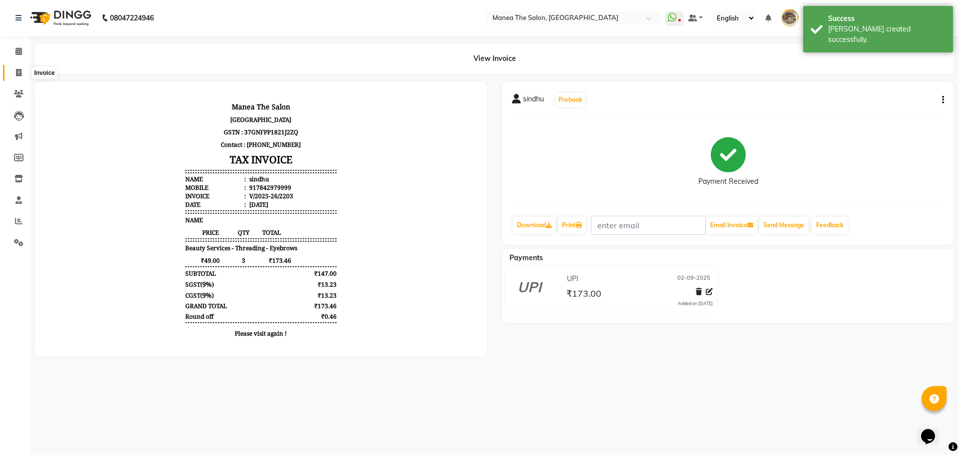
click at [20, 67] on span at bounding box center [18, 72] width 17 height 11
select select "service"
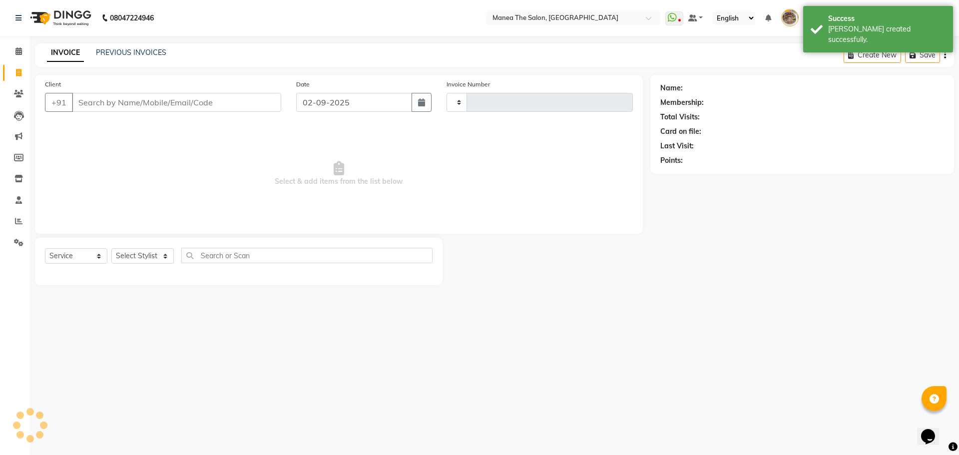
type input "2204"
select select "7287"
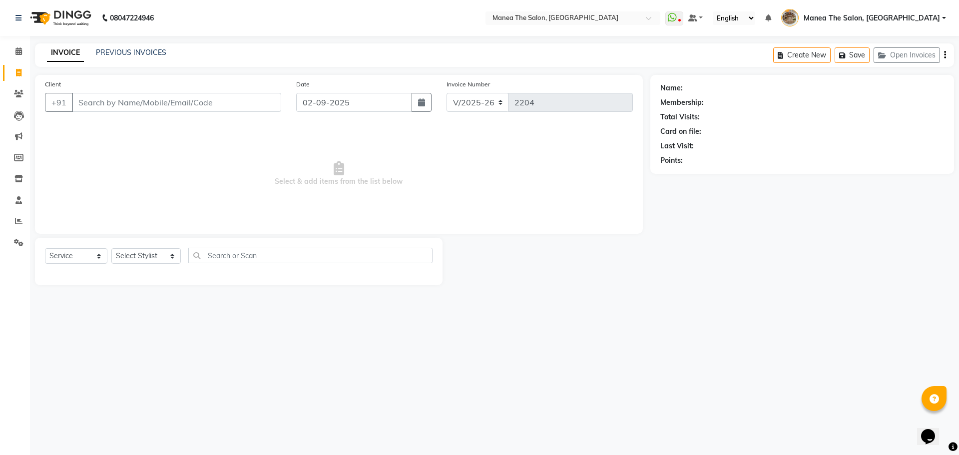
click at [120, 45] on div "INVOICE PREVIOUS INVOICES Create New Save Open Invoices" at bounding box center [494, 54] width 919 height 23
click at [117, 53] on link "PREVIOUS INVOICES" at bounding box center [131, 52] width 70 height 9
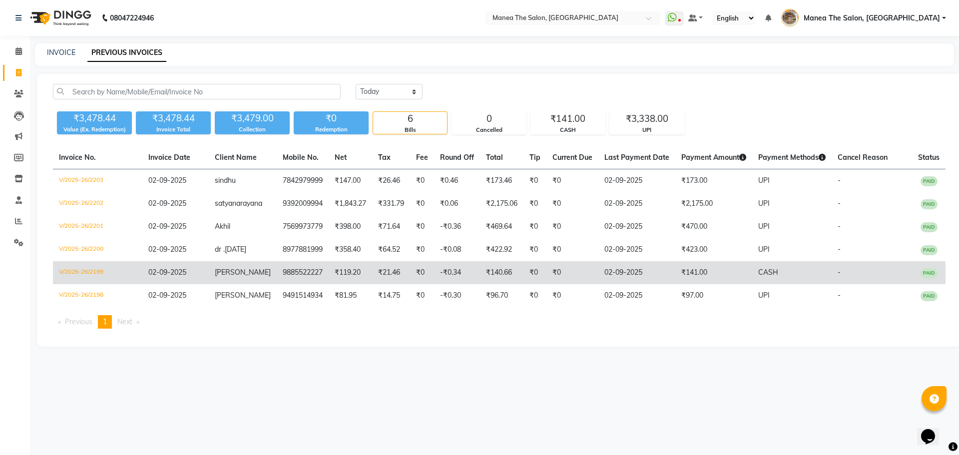
click at [258, 271] on td "Gokul" at bounding box center [243, 272] width 68 height 23
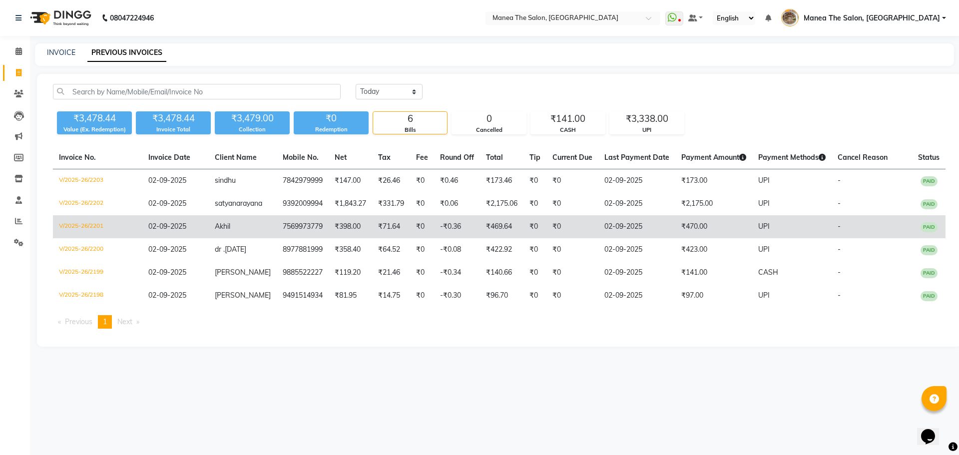
click at [317, 237] on td "7569973779" at bounding box center [303, 226] width 52 height 23
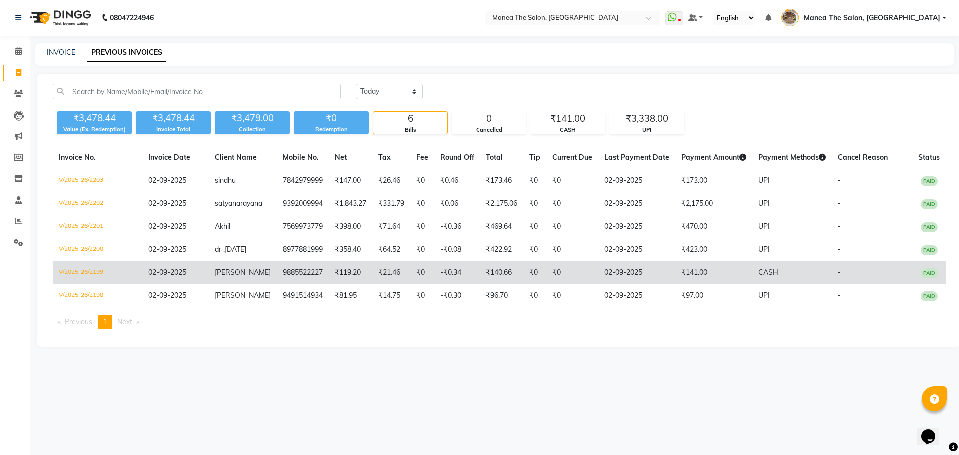
click at [373, 269] on td "₹21.46" at bounding box center [391, 272] width 38 height 23
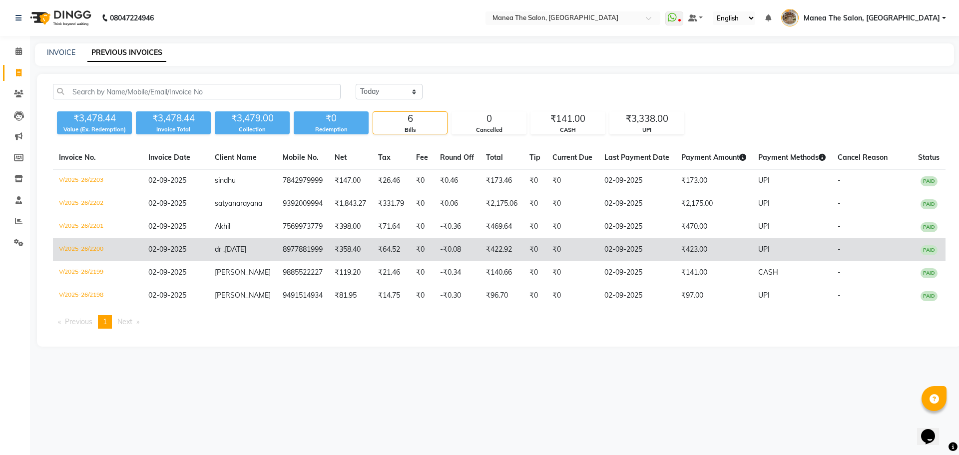
click at [257, 251] on td "dr .raja" at bounding box center [243, 249] width 68 height 23
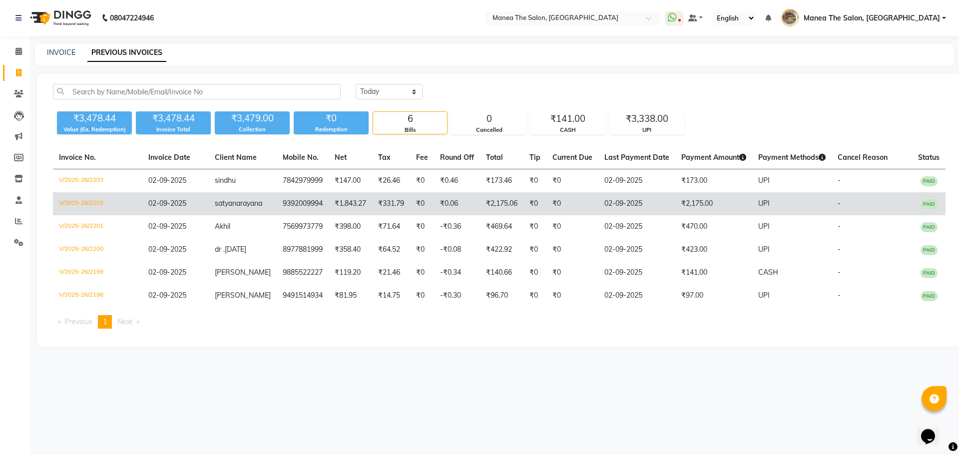
click at [350, 210] on td "₹1,843.27" at bounding box center [350, 203] width 43 height 23
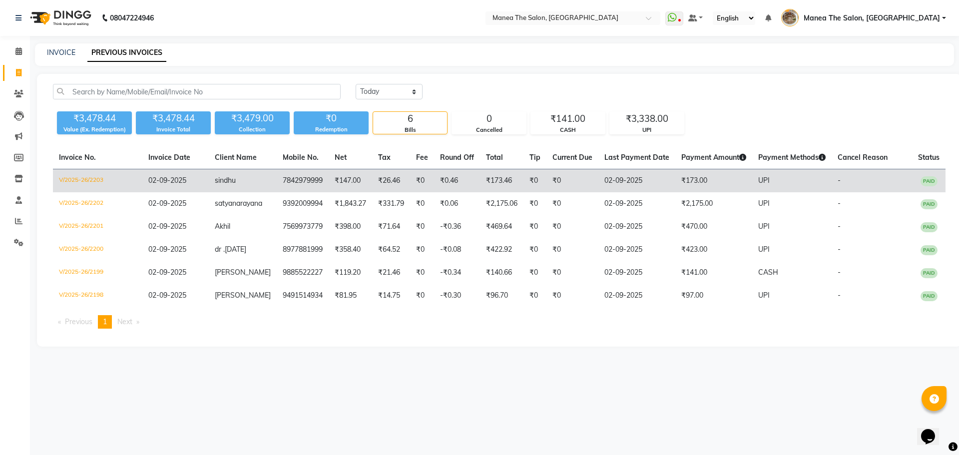
click at [372, 181] on td "₹26.46" at bounding box center [391, 180] width 38 height 23
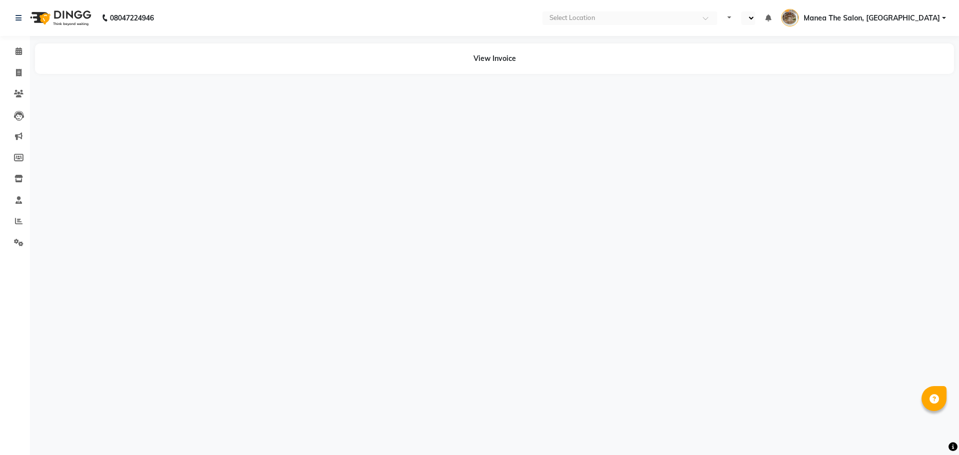
select select "en"
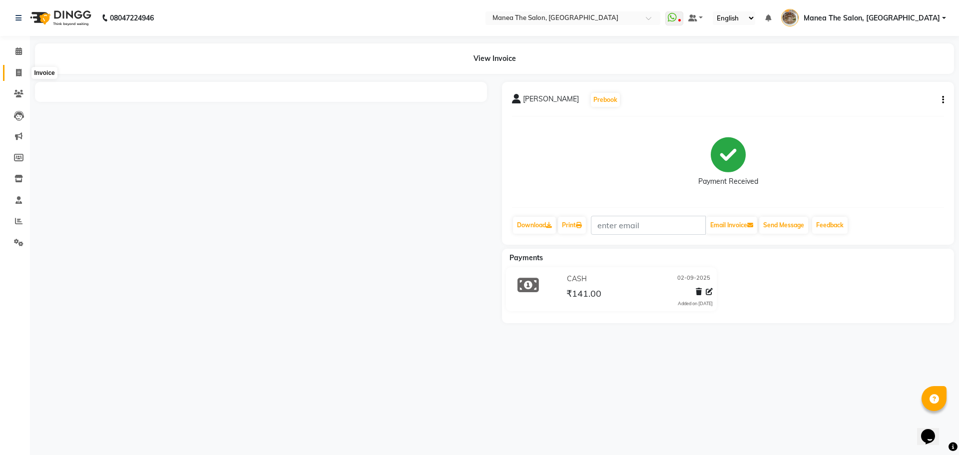
click at [18, 71] on icon at bounding box center [18, 72] width 5 height 7
select select "service"
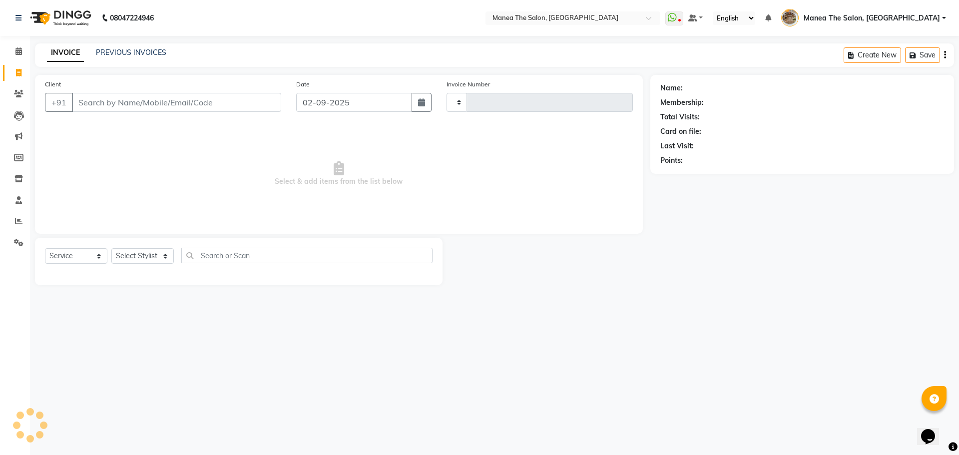
type input "2204"
select select "7287"
click at [90, 112] on div "Client +91" at bounding box center [162, 99] width 251 height 41
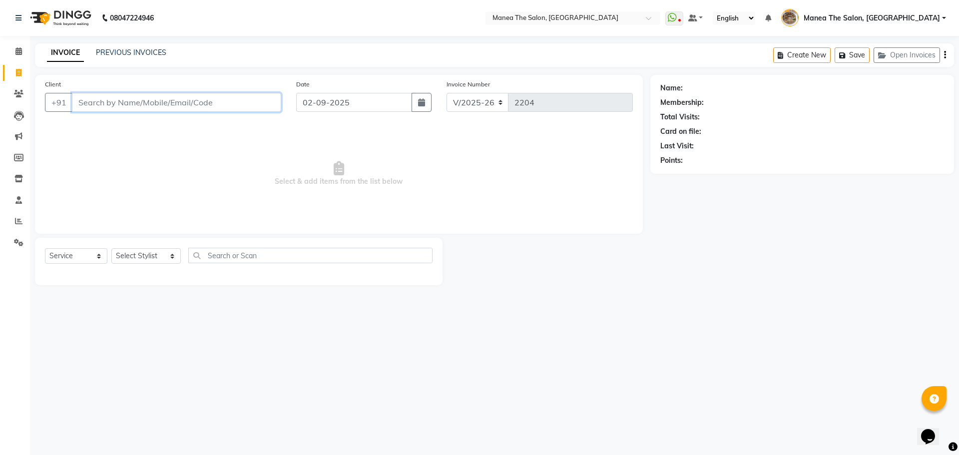
click at [98, 101] on input "Client" at bounding box center [176, 102] width 209 height 19
paste input "9885522227"
type input "9885522227"
select select "1: Object"
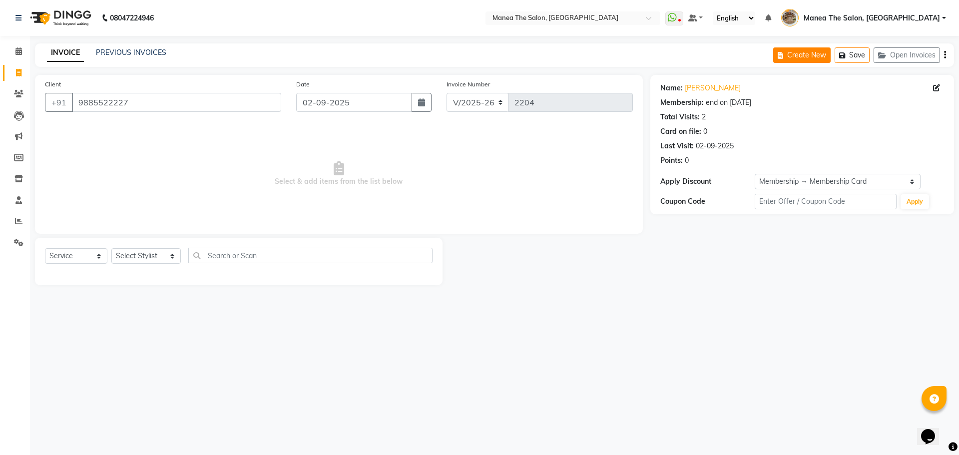
click at [812, 49] on button "Create New" at bounding box center [801, 54] width 57 height 15
select select "service"
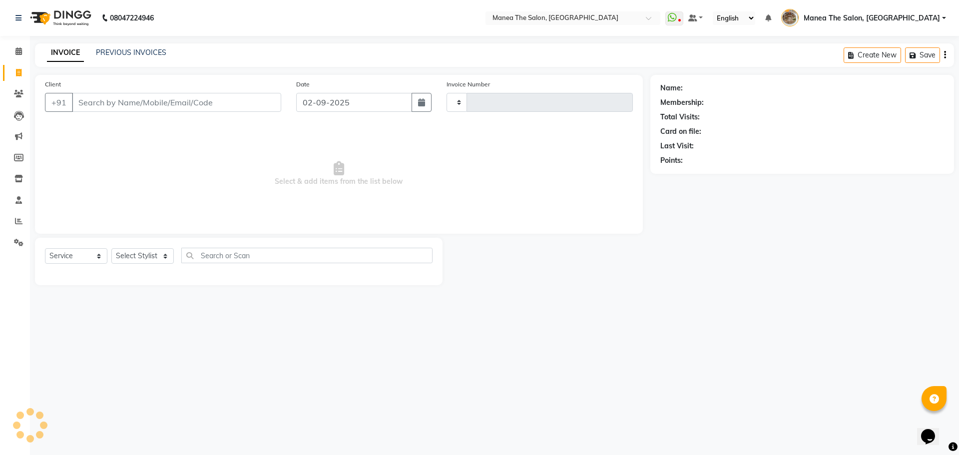
type input "2204"
select select "7287"
click at [199, 107] on input "Client" at bounding box center [176, 102] width 209 height 19
type input "8977881999"
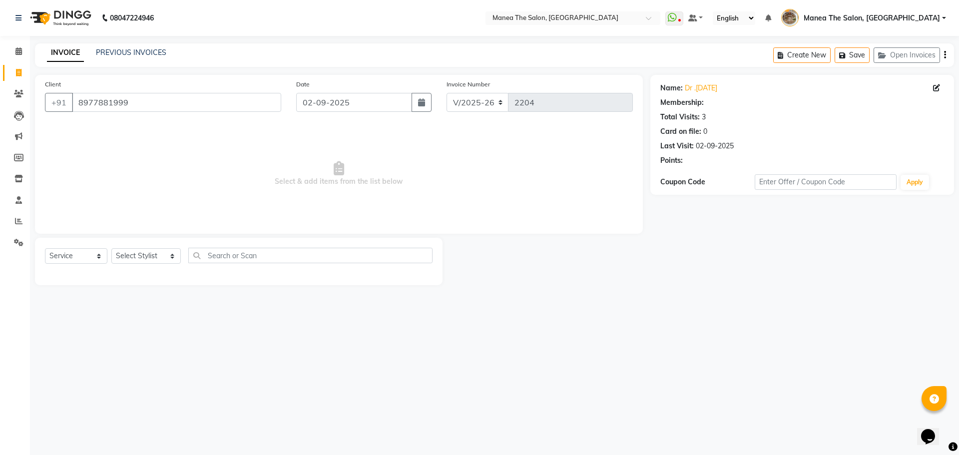
select select "1: Object"
click at [794, 51] on button "Create New" at bounding box center [801, 54] width 57 height 15
select select "service"
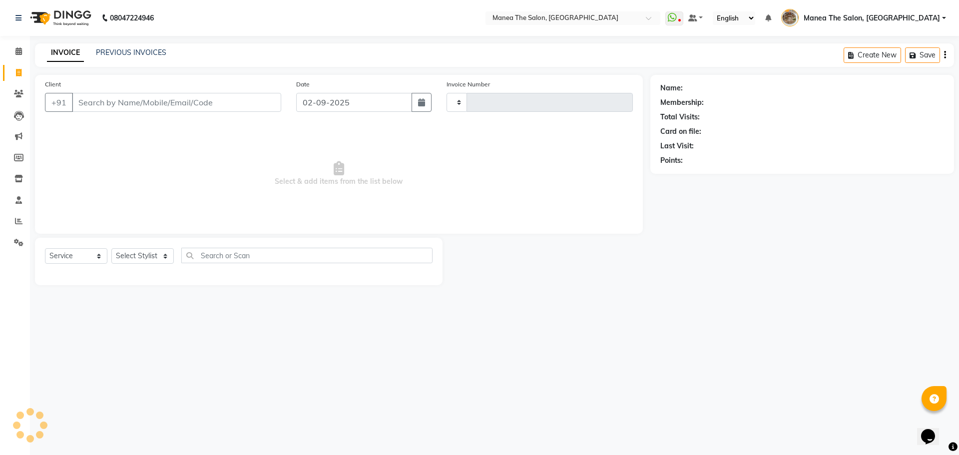
type input "2204"
select select "7287"
click at [219, 107] on input "Client" at bounding box center [176, 102] width 209 height 19
type input "9392009994"
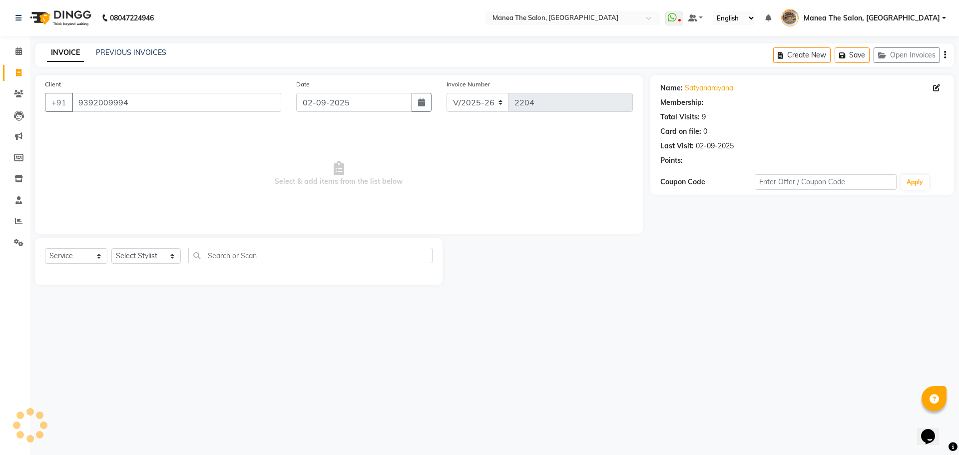
select select "1: Object"
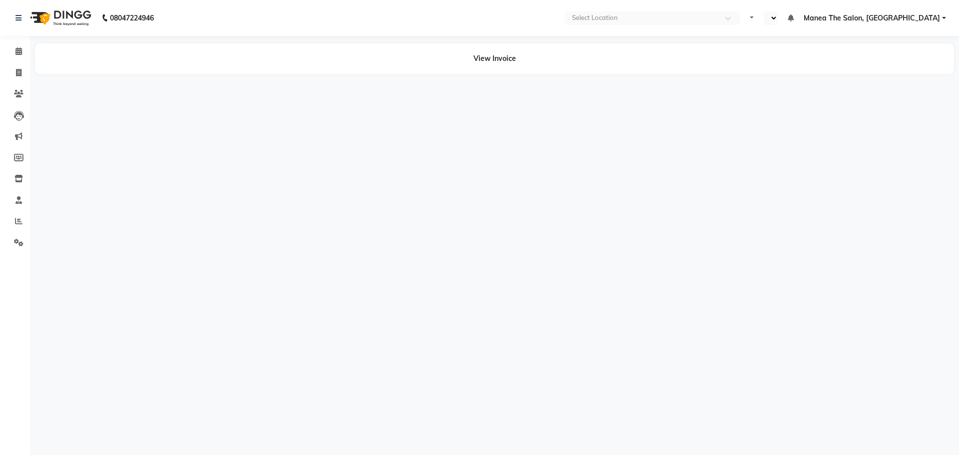
select select "en"
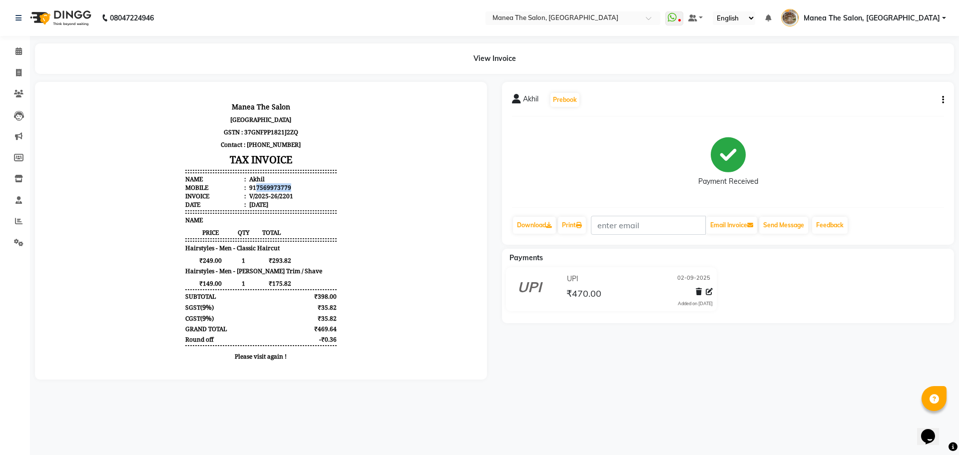
drag, startPoint x: 249, startPoint y: 187, endPoint x: 282, endPoint y: 187, distance: 33.5
click at [282, 187] on li "Mobile : 917569973779" at bounding box center [260, 187] width 151 height 8
copy div "7569973779"
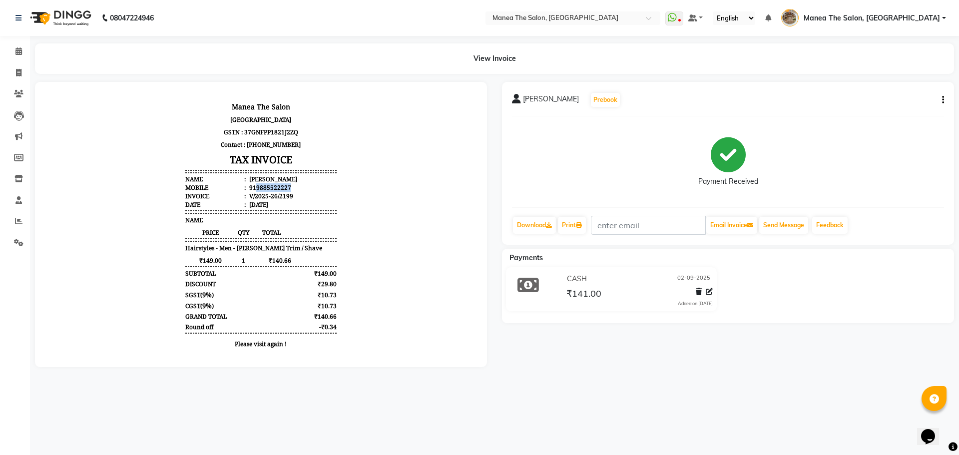
drag, startPoint x: 248, startPoint y: 187, endPoint x: 295, endPoint y: 185, distance: 47.5
click at [295, 185] on li "Mobile : 919885522227" at bounding box center [260, 187] width 151 height 8
copy div "9885522227"
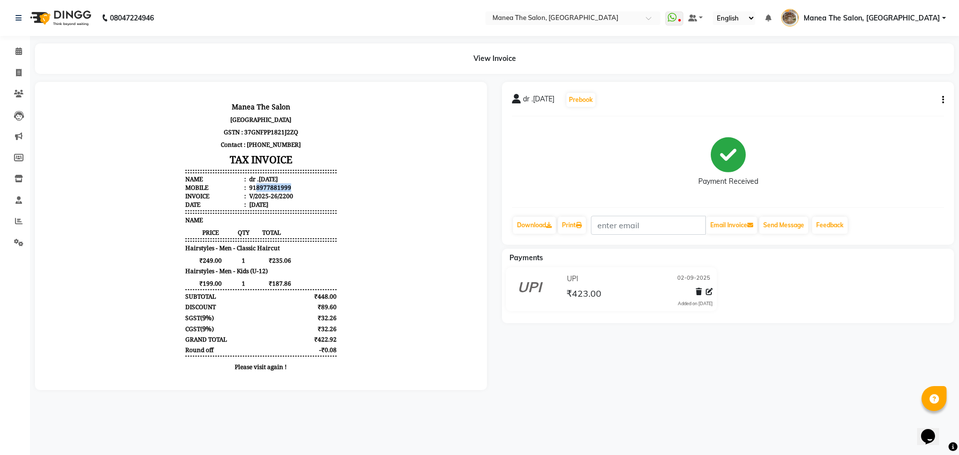
drag, startPoint x: 248, startPoint y: 187, endPoint x: 293, endPoint y: 184, distance: 45.1
click at [293, 184] on li "Mobile : 918977881999" at bounding box center [260, 187] width 151 height 8
copy div "8977881999"
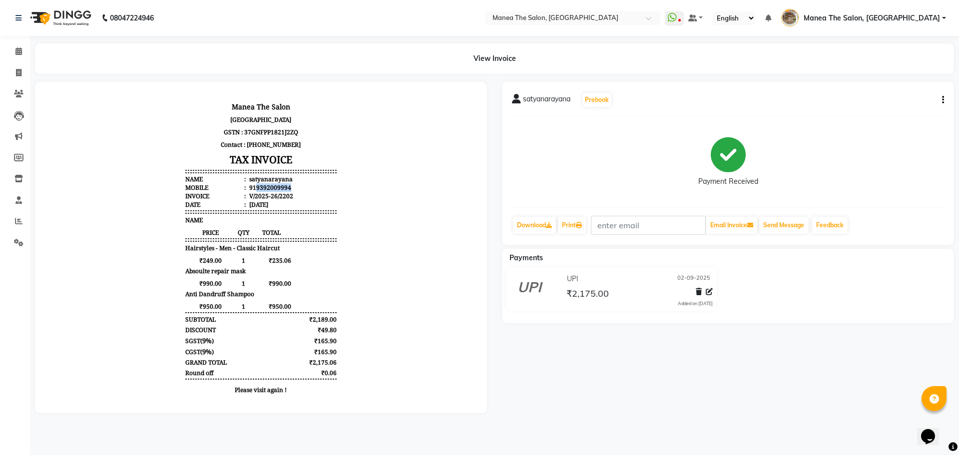
drag, startPoint x: 248, startPoint y: 187, endPoint x: 299, endPoint y: 187, distance: 50.5
click at [299, 187] on li "Mobile : 919392009994" at bounding box center [260, 187] width 151 height 8
copy div "9392009994"
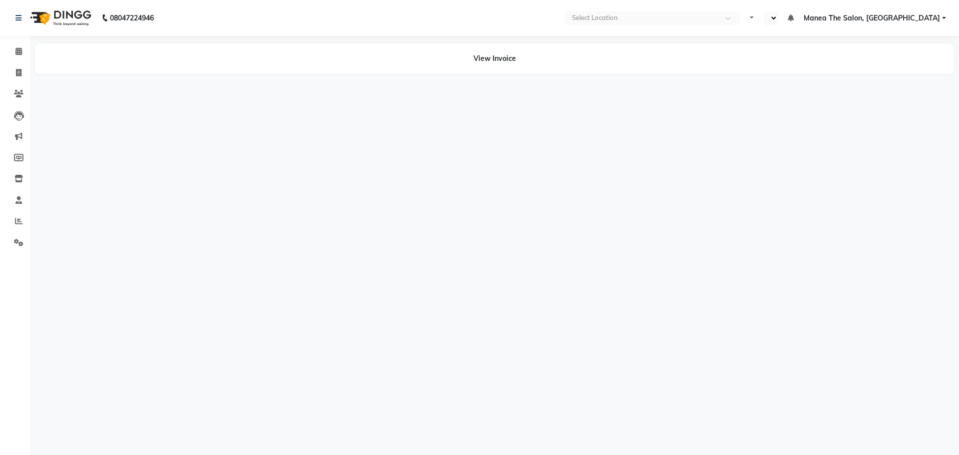
select select "en"
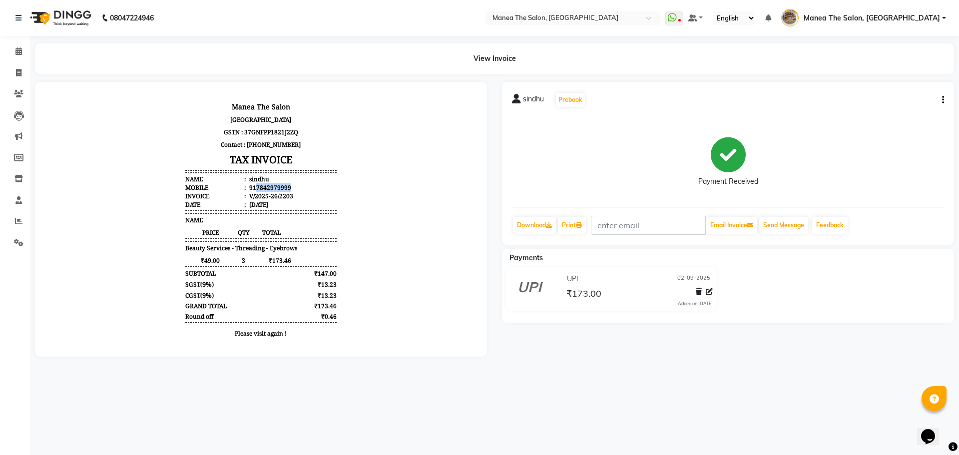
drag, startPoint x: 248, startPoint y: 185, endPoint x: 290, endPoint y: 184, distance: 42.0
click at [290, 184] on li "Mobile : 917842979999" at bounding box center [260, 187] width 151 height 8
copy div "7842979999"
